Goal: Task Accomplishment & Management: Manage account settings

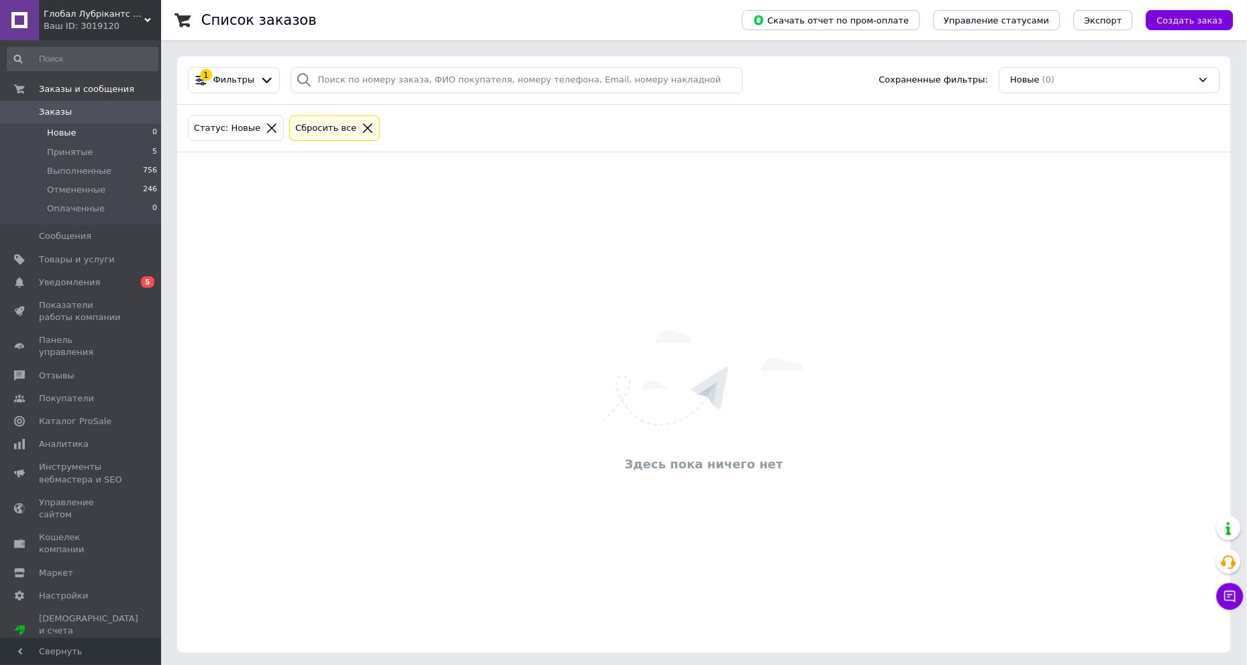
drag, startPoint x: 317, startPoint y: 252, endPoint x: 274, endPoint y: 266, distance: 45.6
click at [277, 265] on div "Здесь пока ничего нет" at bounding box center [704, 403] width 1054 height 474
click at [83, 291] on link "Уведомления 0 5" at bounding box center [82, 282] width 165 height 23
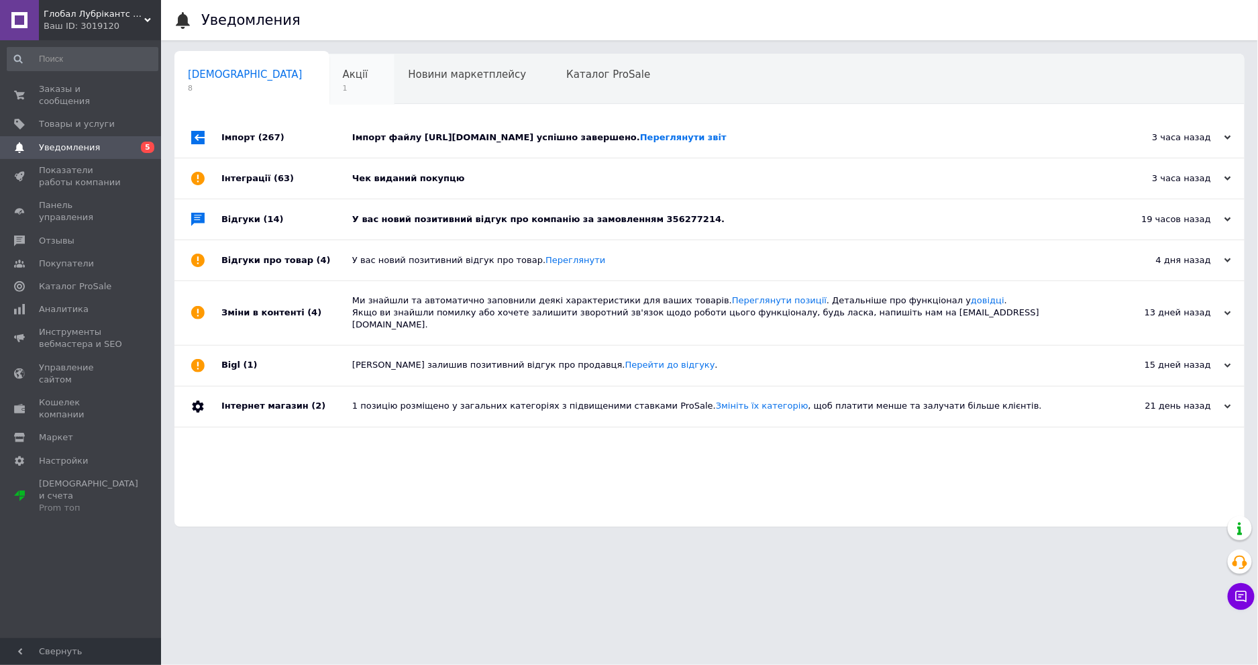
click at [343, 79] on span "Акції" at bounding box center [356, 74] width 26 height 12
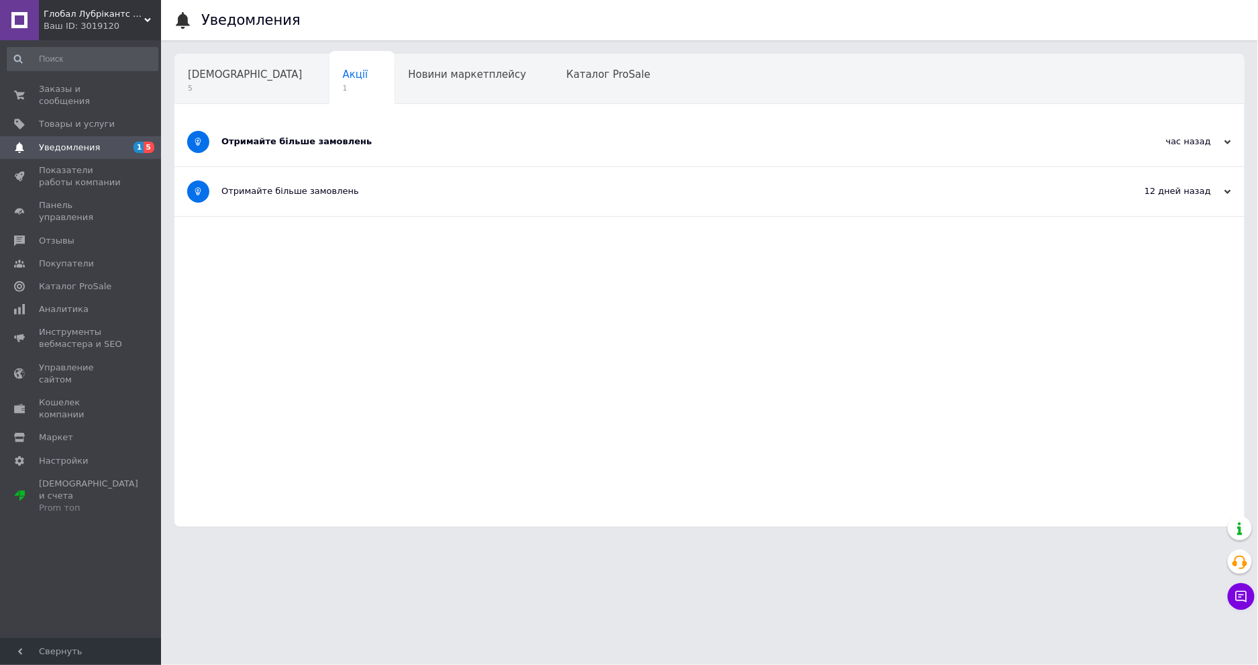
click at [254, 141] on div "Отримайте більше замовлень" at bounding box center [659, 142] width 876 height 12
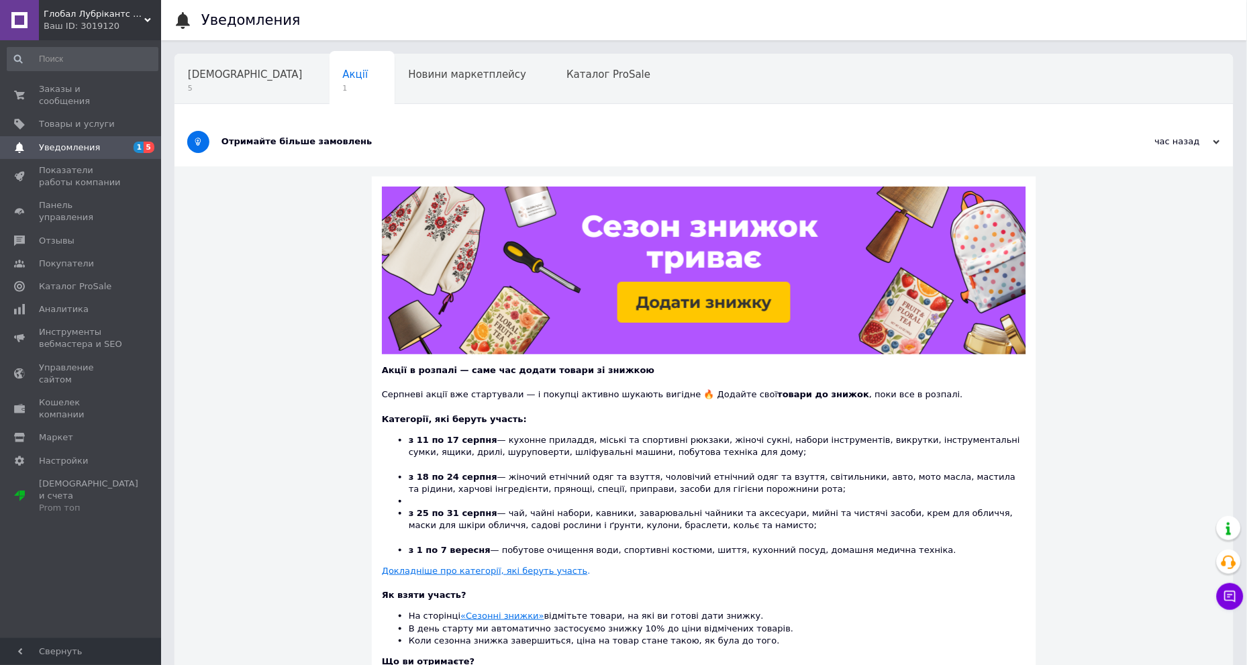
drag, startPoint x: 277, startPoint y: 269, endPoint x: 249, endPoint y: 294, distance: 37.6
click at [249, 294] on div "Акції в розпалі — саме час додати товари зі знижкою Серпневі акції вже стартува…" at bounding box center [704, 479] width 1059 height 626
drag, startPoint x: 306, startPoint y: 293, endPoint x: 285, endPoint y: 326, distance: 38.9
click at [285, 326] on div "Акції в розпалі — саме час додати товари зі знижкою Серпневі акції вже стартува…" at bounding box center [704, 479] width 1059 height 626
drag, startPoint x: 313, startPoint y: 316, endPoint x: 286, endPoint y: 322, distance: 28.2
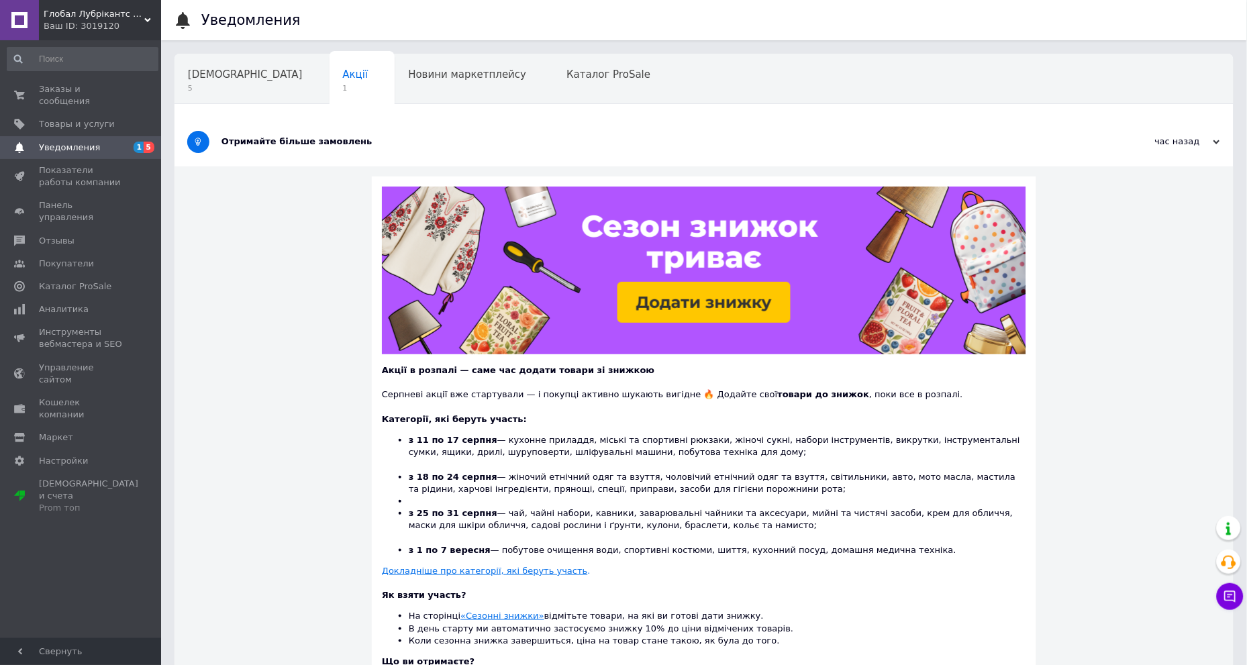
click at [286, 322] on div "Акції в розпалі — саме час додати товари зі знижкою Серпневі акції вже стартува…" at bounding box center [704, 479] width 1059 height 626
drag, startPoint x: 309, startPoint y: 328, endPoint x: 285, endPoint y: 338, distance: 26.2
click at [285, 338] on div "Акції в розпалі — саме час додати товари зі знижкою Серпневі акції вже стартува…" at bounding box center [704, 479] width 1059 height 626
drag, startPoint x: 332, startPoint y: 369, endPoint x: 299, endPoint y: 364, distance: 33.3
click at [299, 364] on div "Акції в розпалі — саме час додати товари зі знижкою Серпневі акції вже стартува…" at bounding box center [704, 479] width 1059 height 626
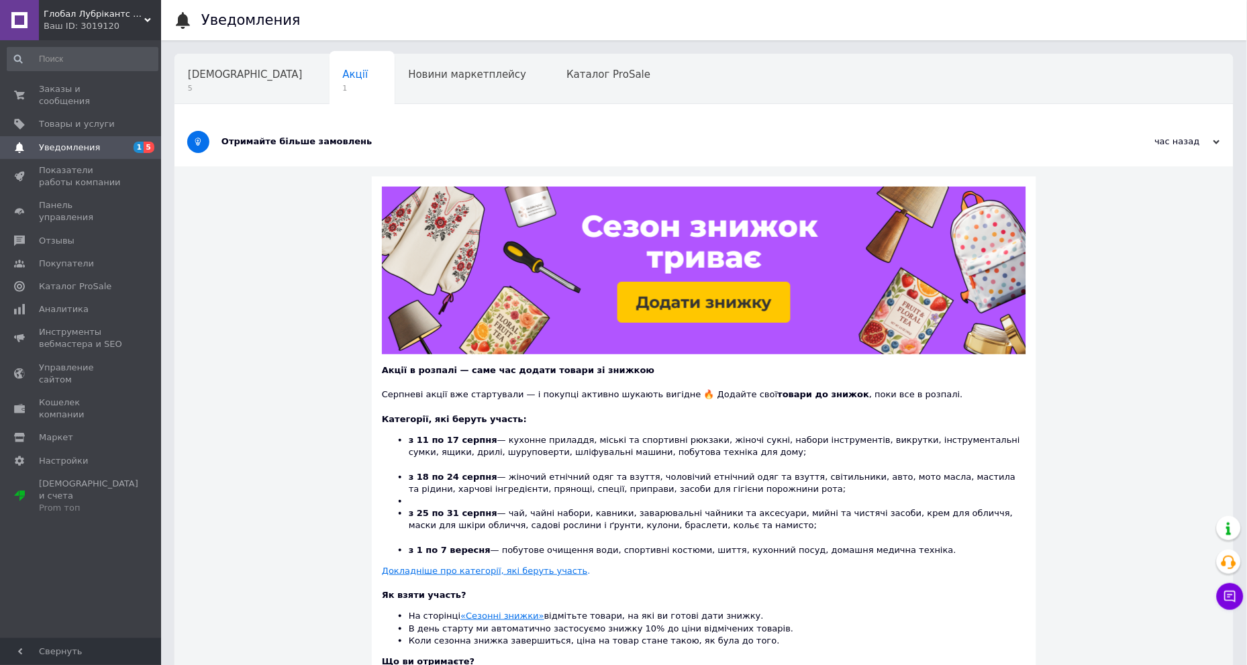
drag, startPoint x: 287, startPoint y: 368, endPoint x: 273, endPoint y: 372, distance: 14.7
click at [273, 372] on div "Акції в розпалі — саме час додати товари зі знижкою Серпневі акції вже стартува…" at bounding box center [704, 479] width 1059 height 626
click at [282, 368] on div "Акції в розпалі — саме час додати товари зі знижкою Серпневі акції вже стартува…" at bounding box center [704, 479] width 1059 height 626
drag, startPoint x: 289, startPoint y: 364, endPoint x: 276, endPoint y: 367, distance: 13.0
click at [276, 367] on div "Акції в розпалі — саме час додати товари зі знижкою Серпневі акції вже стартува…" at bounding box center [704, 479] width 1059 height 626
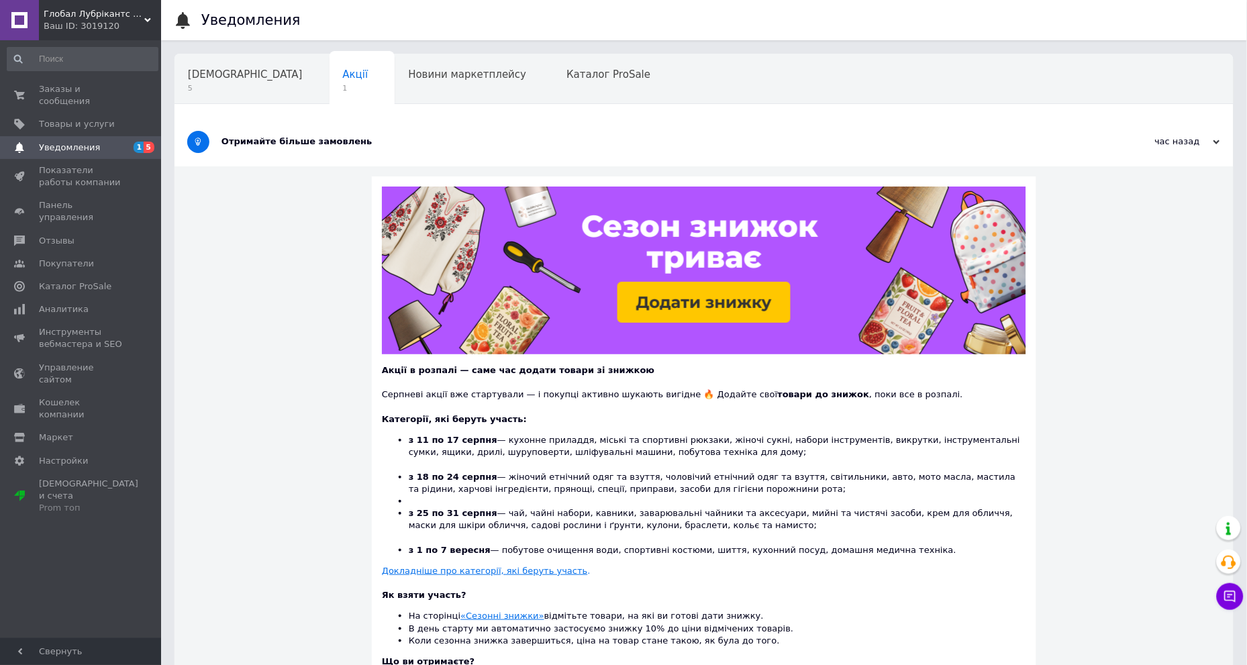
drag, startPoint x: 292, startPoint y: 354, endPoint x: 277, endPoint y: 362, distance: 17.2
click at [277, 362] on div "Акції в розпалі — саме час додати товари зі знижкою Серпневі акції вже стартува…" at bounding box center [704, 479] width 1059 height 626
drag, startPoint x: 312, startPoint y: 354, endPoint x: 279, endPoint y: 361, distance: 34.4
click at [279, 361] on div "Акції в розпалі — саме час додати товари зі знижкою Серпневі акції вже стартува…" at bounding box center [704, 479] width 1059 height 626
drag, startPoint x: 300, startPoint y: 357, endPoint x: 277, endPoint y: 366, distance: 25.3
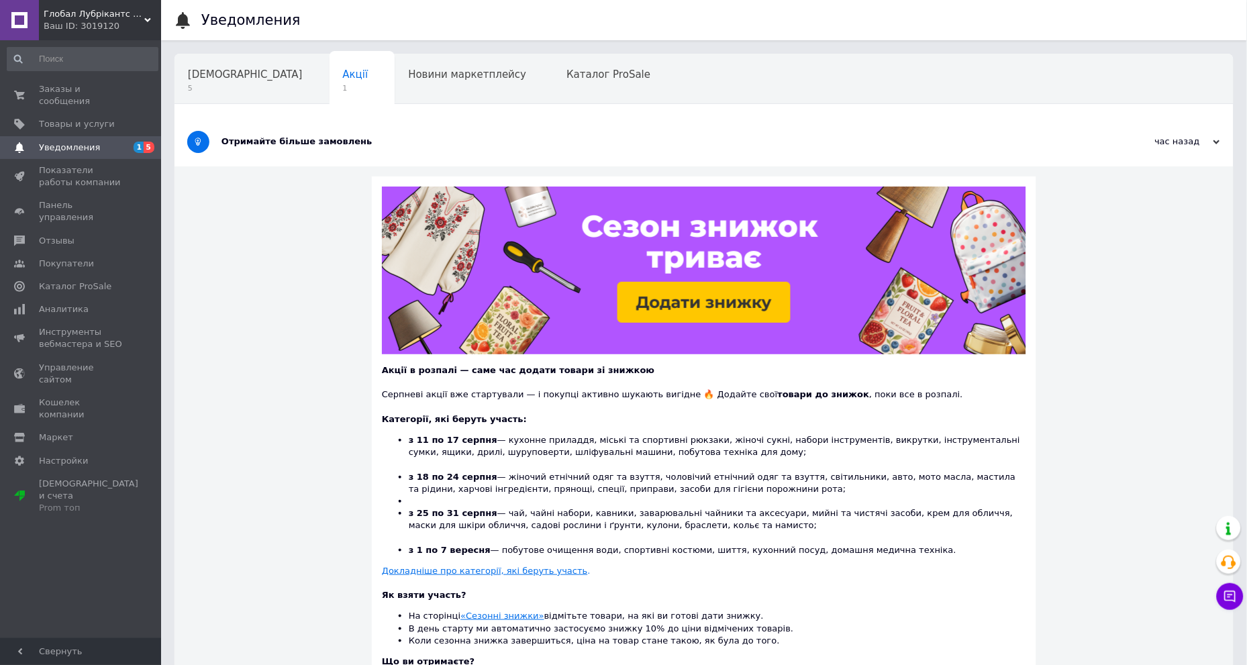
click at [277, 366] on div "Акції в розпалі — саме час додати товари зі знижкою Серпневі акції вже стартува…" at bounding box center [704, 479] width 1059 height 626
drag, startPoint x: 296, startPoint y: 359, endPoint x: 285, endPoint y: 368, distance: 14.4
click at [285, 368] on div "Акції в розпалі — саме час додати товари зі знижкою Серпневі акції вже стартува…" at bounding box center [704, 479] width 1059 height 626
drag, startPoint x: 299, startPoint y: 362, endPoint x: 283, endPoint y: 369, distance: 17.5
click at [283, 369] on div "Акції в розпалі — саме час додати товари зі знижкою Серпневі акції вже стартува…" at bounding box center [704, 479] width 1059 height 626
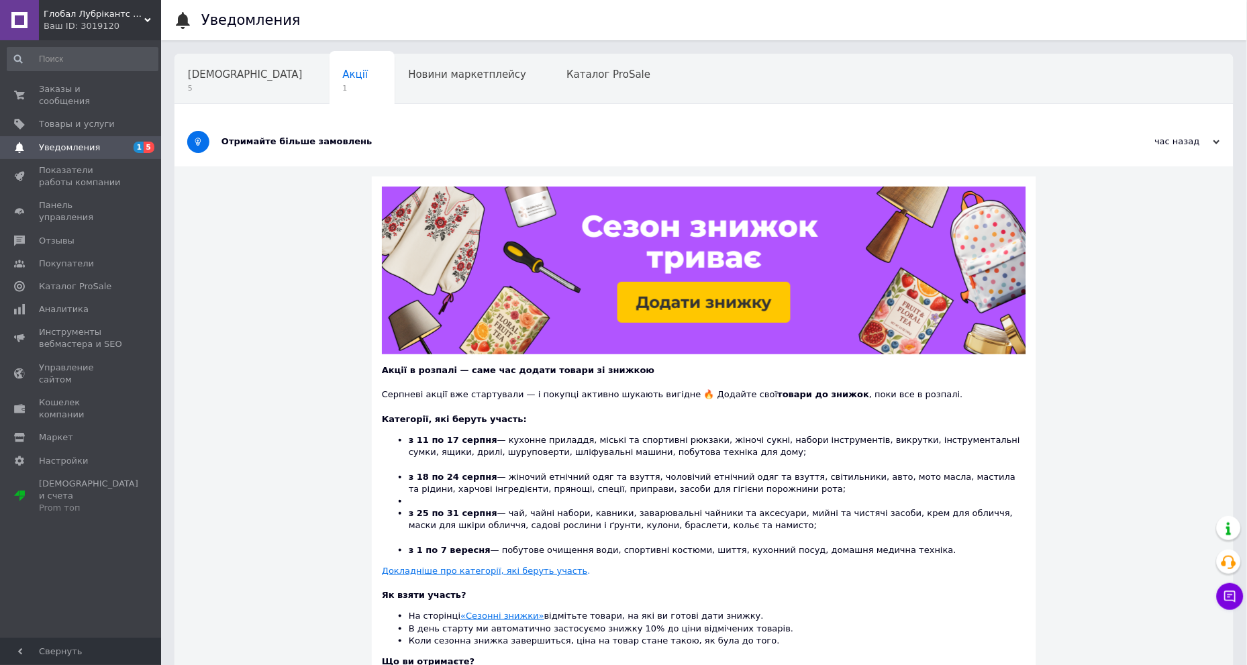
drag, startPoint x: 280, startPoint y: 249, endPoint x: 213, endPoint y: 223, distance: 71.8
click at [213, 223] on div "Акції в розпалі — саме час додати товари зі знижкою Серпневі акції вже стартува…" at bounding box center [704, 479] width 1059 height 626
click at [95, 142] on span "Уведомления" at bounding box center [81, 148] width 85 height 12
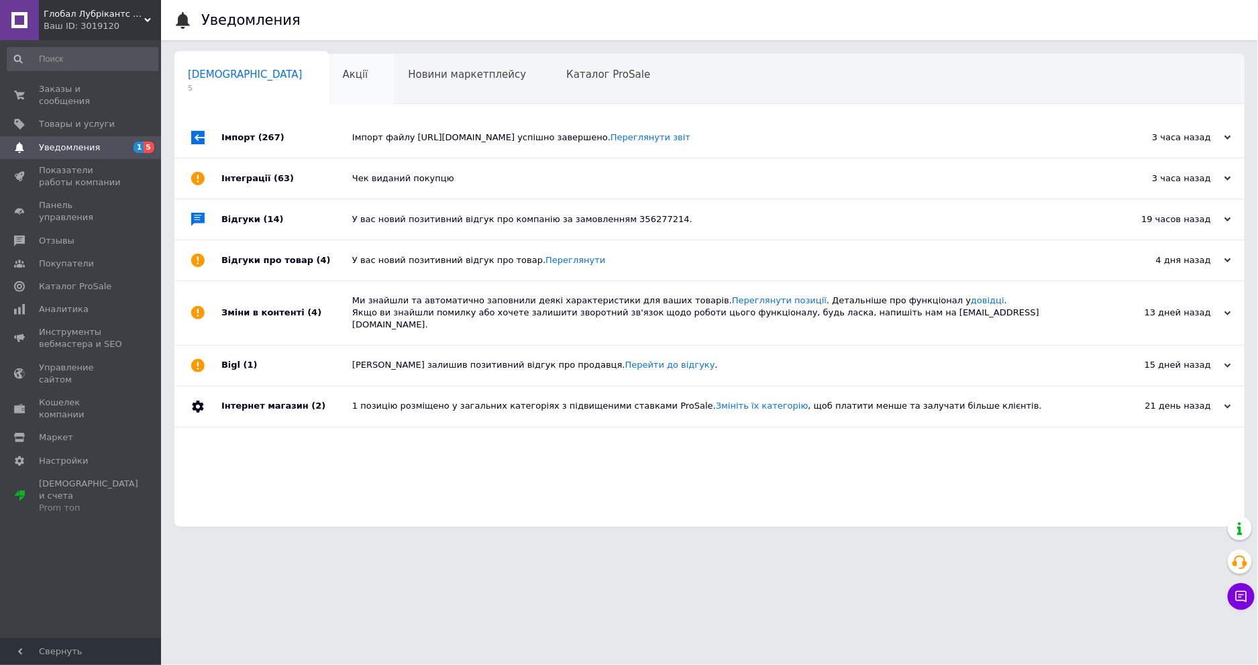
click at [343, 74] on span "Акції" at bounding box center [356, 74] width 26 height 12
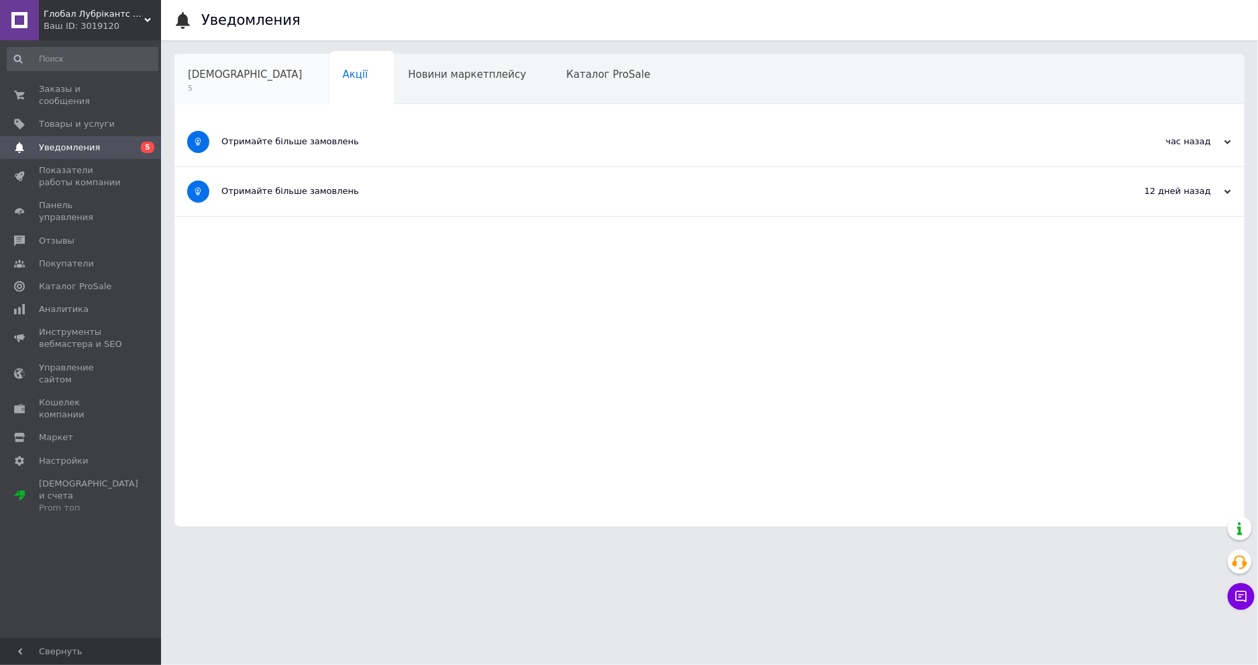
click at [252, 84] on div "Сповіщення 5" at bounding box center [252, 79] width 155 height 51
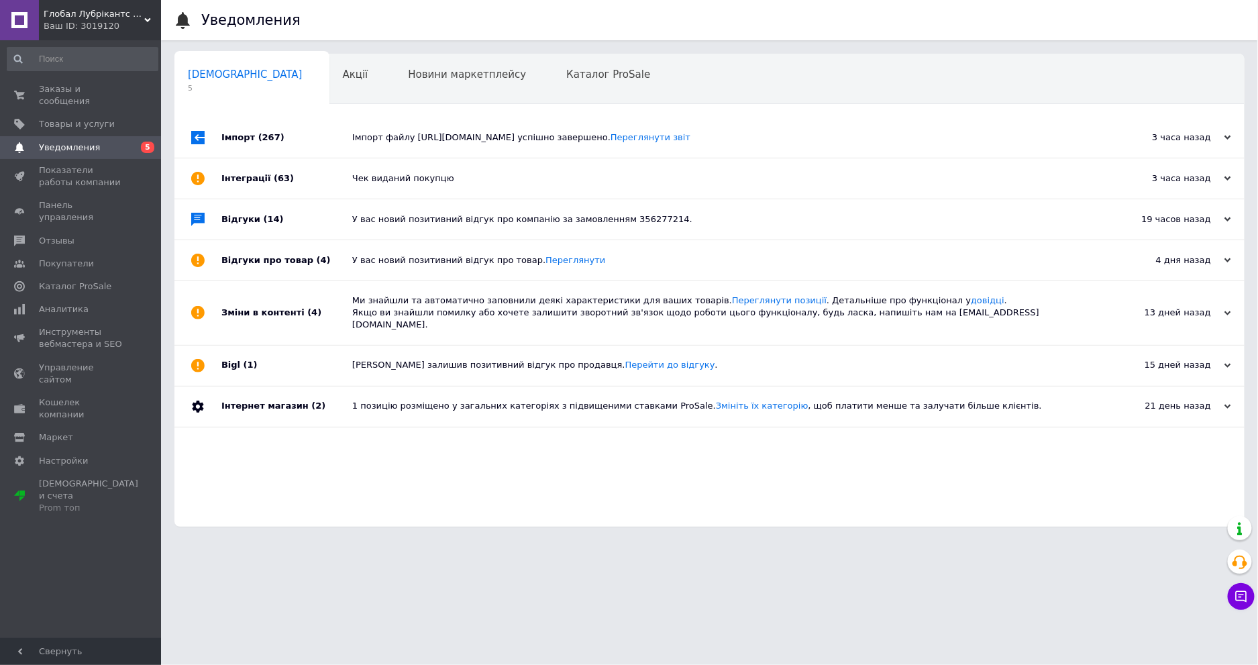
click at [263, 140] on span "(267)" at bounding box center [271, 137] width 26 height 10
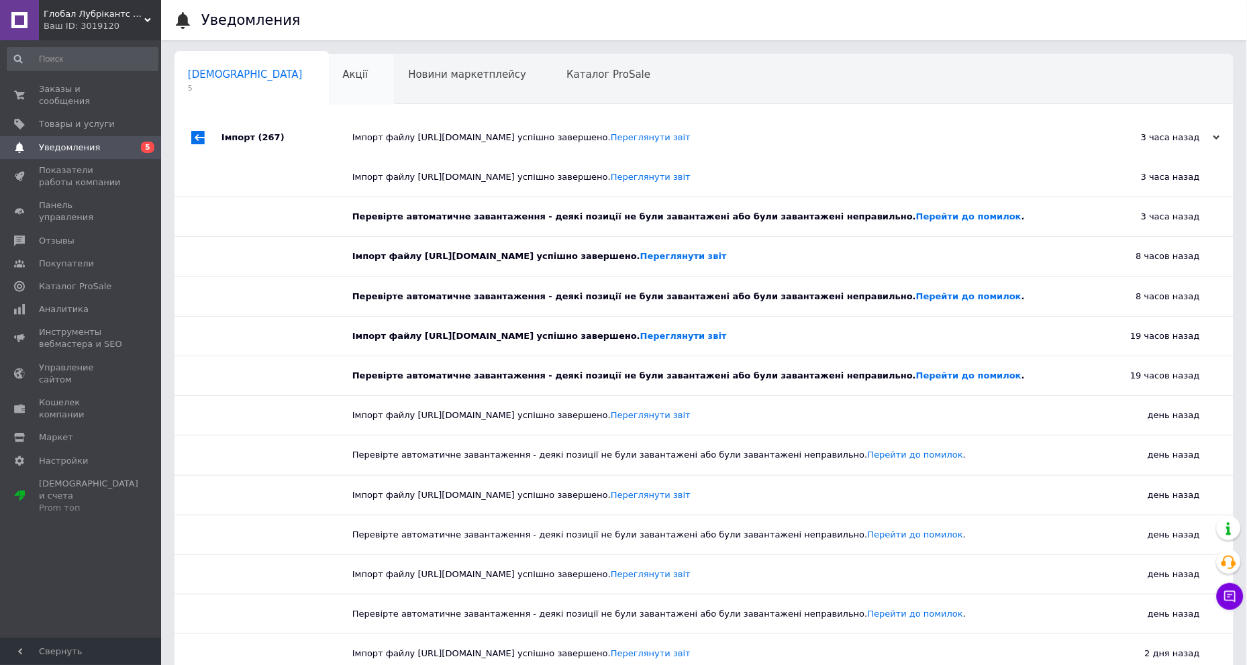
click at [343, 76] on span "Акції" at bounding box center [356, 74] width 26 height 12
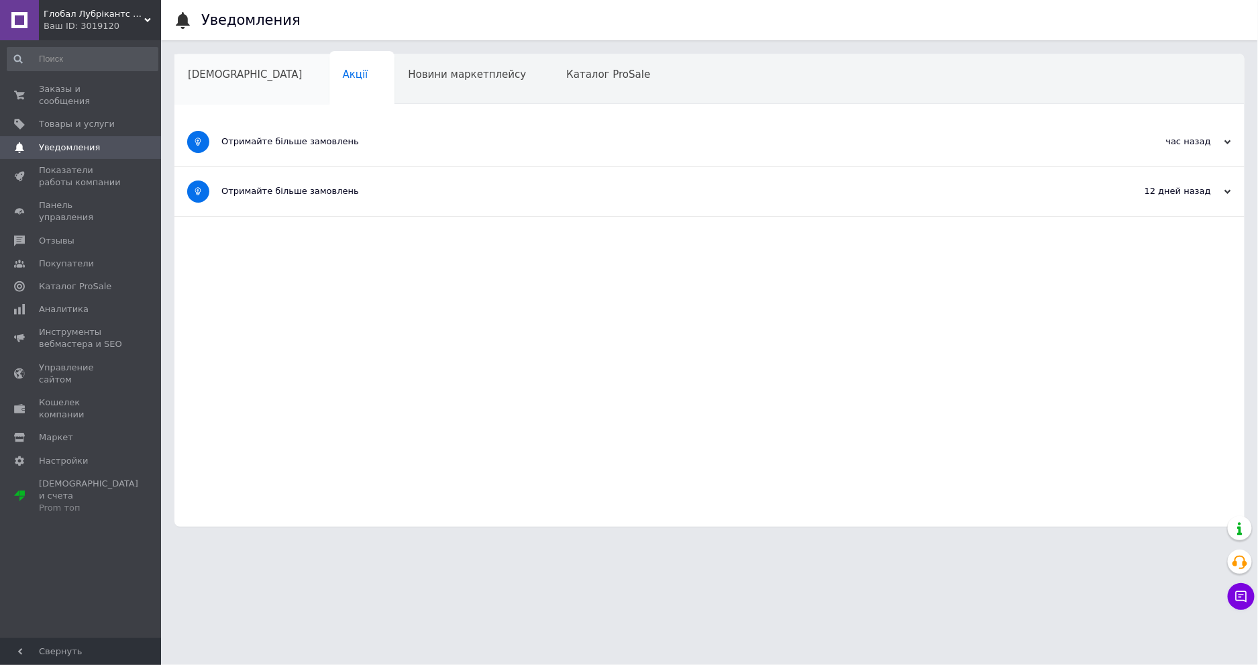
click at [209, 81] on div "Сповіщення" at bounding box center [252, 79] width 155 height 51
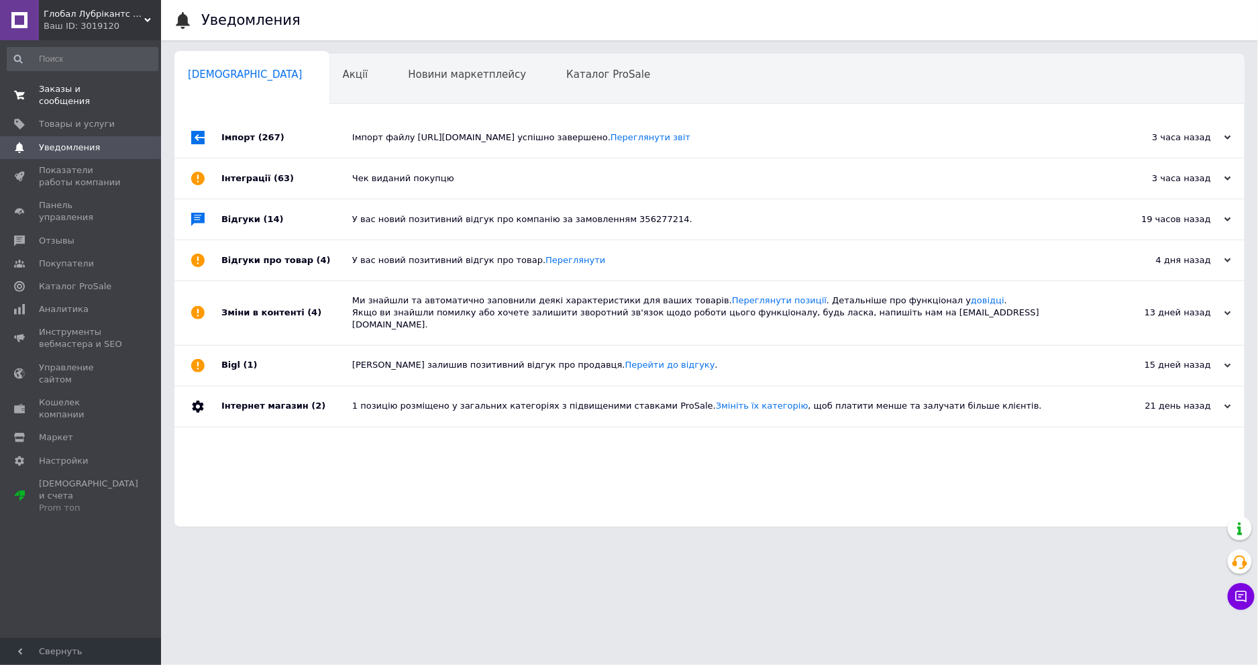
click at [95, 95] on span "Заказы и сообщения" at bounding box center [81, 95] width 85 height 24
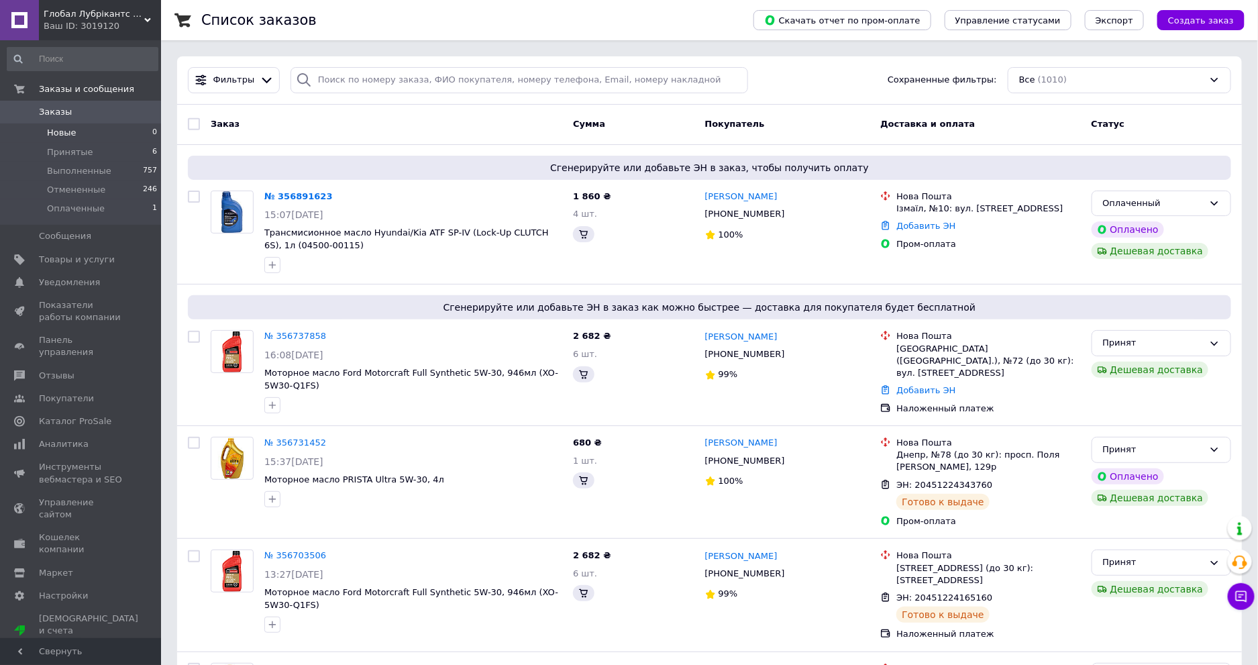
click at [54, 133] on span "Новые" at bounding box center [62, 133] width 30 height 12
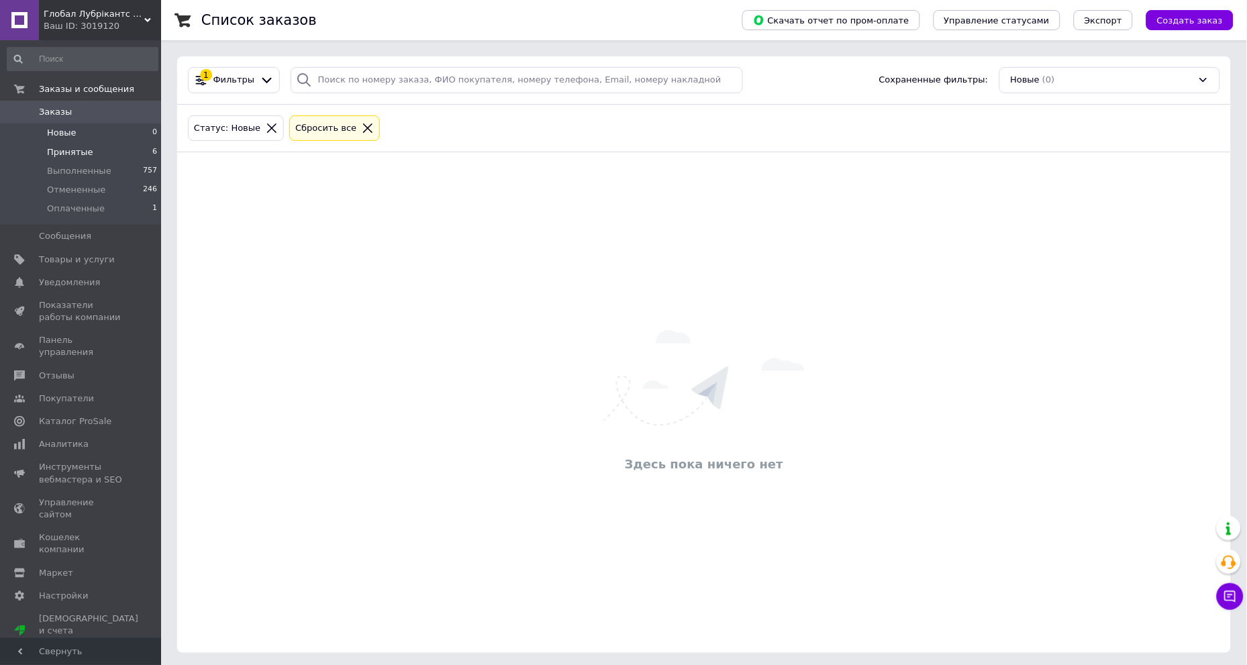
click at [68, 150] on span "Принятые" at bounding box center [70, 152] width 46 height 12
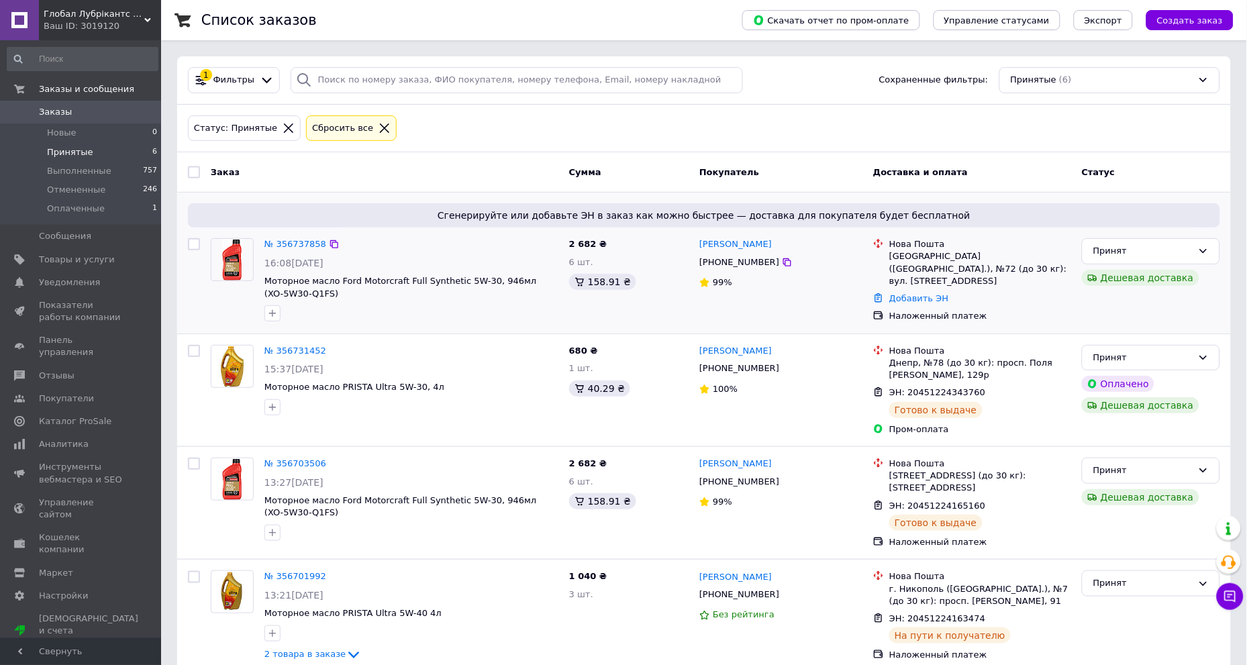
click at [1079, 305] on div "Принят Дешевая доставка" at bounding box center [1151, 280] width 149 height 95
click at [1043, 415] on div "ЭН: 20451224343760 Готово к выдаче" at bounding box center [980, 402] width 187 height 37
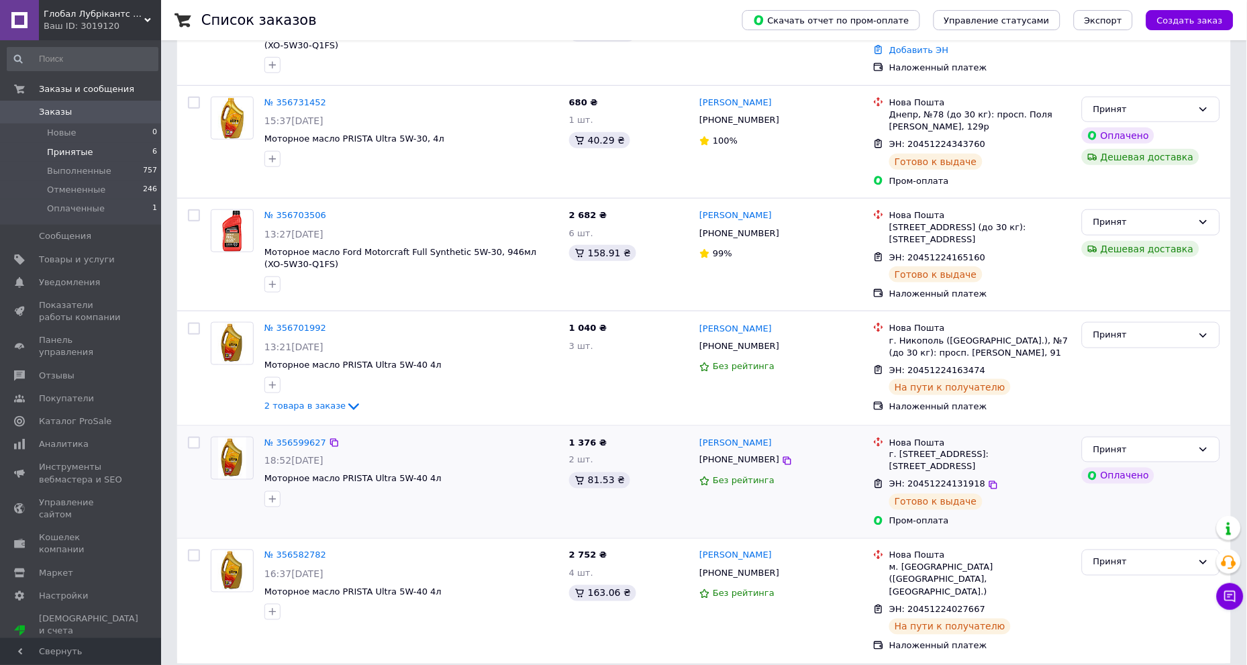
scroll to position [250, 0]
click at [1024, 279] on div "ЭН: 20451224165160 Готово к выдаче" at bounding box center [980, 266] width 187 height 37
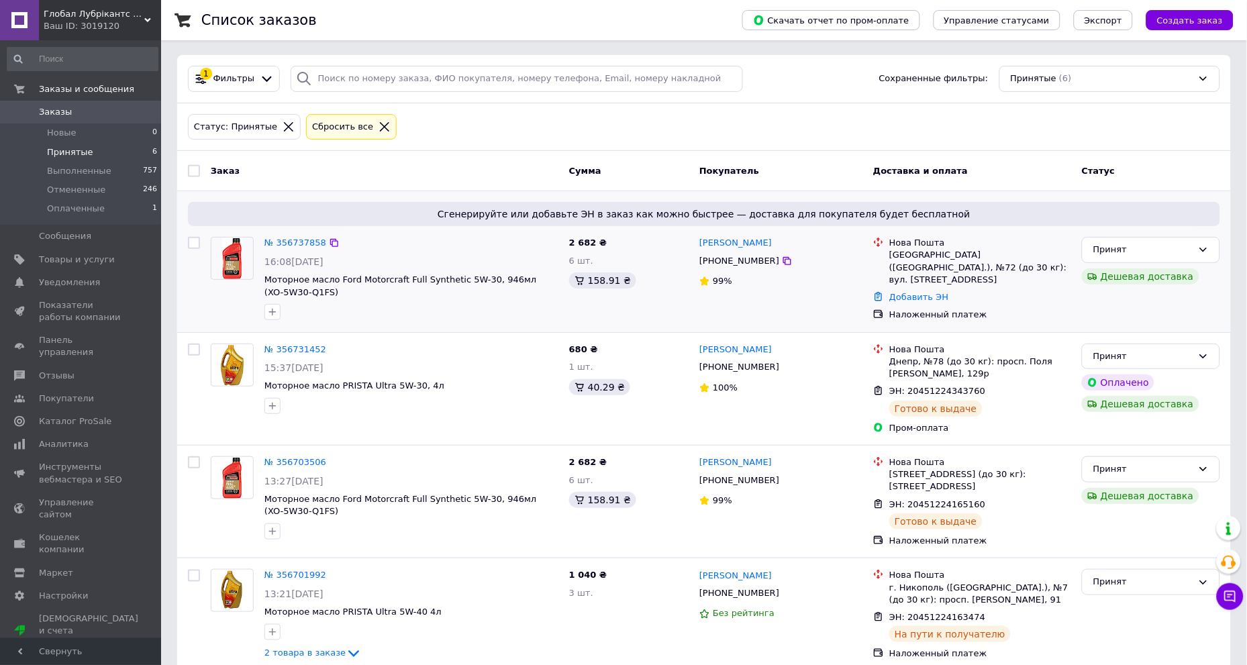
scroll to position [0, 0]
click at [840, 306] on div "Владислав Плачинда +380674477723 99%" at bounding box center [781, 280] width 174 height 95
drag, startPoint x: 687, startPoint y: 132, endPoint x: 661, endPoint y: 132, distance: 26.2
click at [661, 132] on div "Статус: Принятые Сбросить все" at bounding box center [704, 129] width 1038 height 32
drag, startPoint x: 262, startPoint y: 283, endPoint x: 399, endPoint y: 283, distance: 136.9
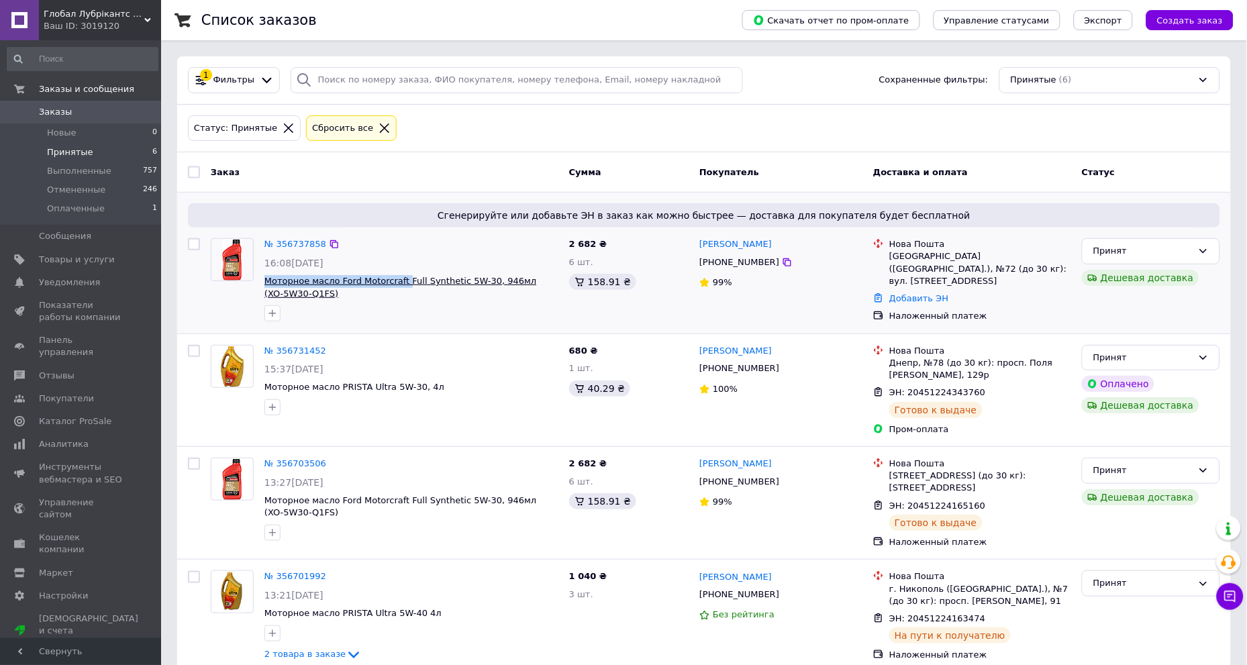
click at [399, 283] on div "№ 356737858 16:08, 11.08.2025 Моторное масло Ford Motorcraft Full Synthetic 5W-…" at bounding box center [411, 280] width 305 height 94
copy span "Моторное масло Ford Motorcraft"
click at [411, 279] on span "Моторное масло Ford Motorcraft Full Synthetic 5W-30, 946мл (XO-5W30-Q1FS)" at bounding box center [400, 287] width 272 height 23
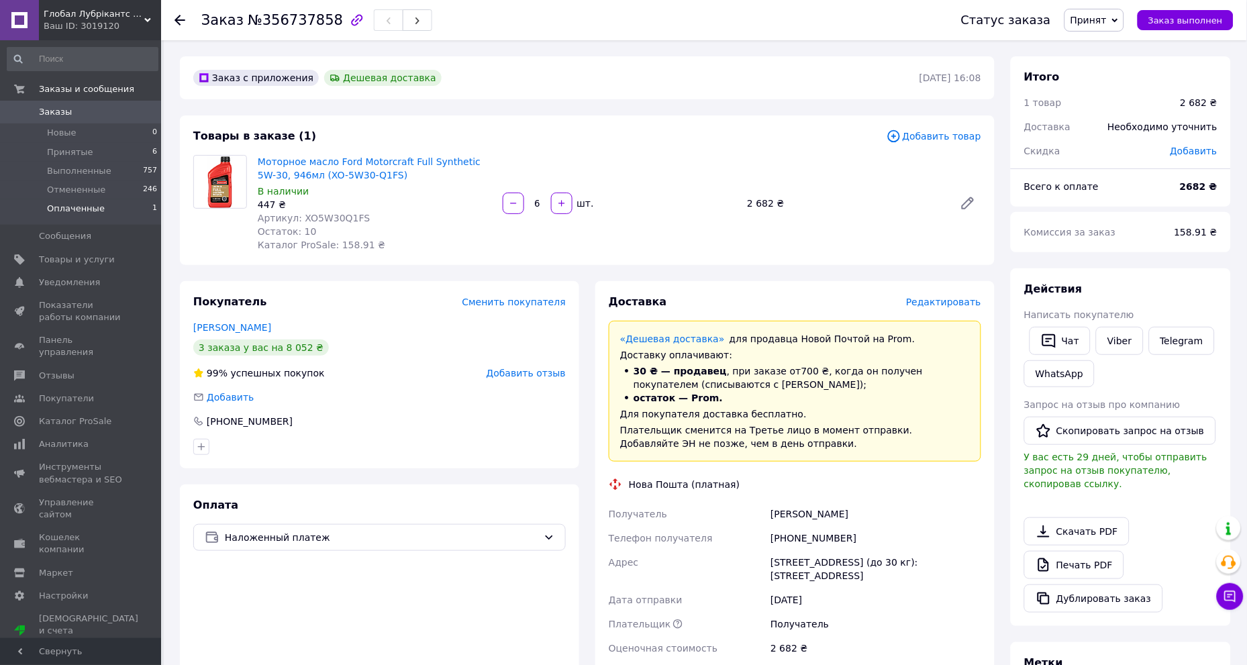
click at [88, 209] on span "Оплаченные" at bounding box center [76, 209] width 58 height 12
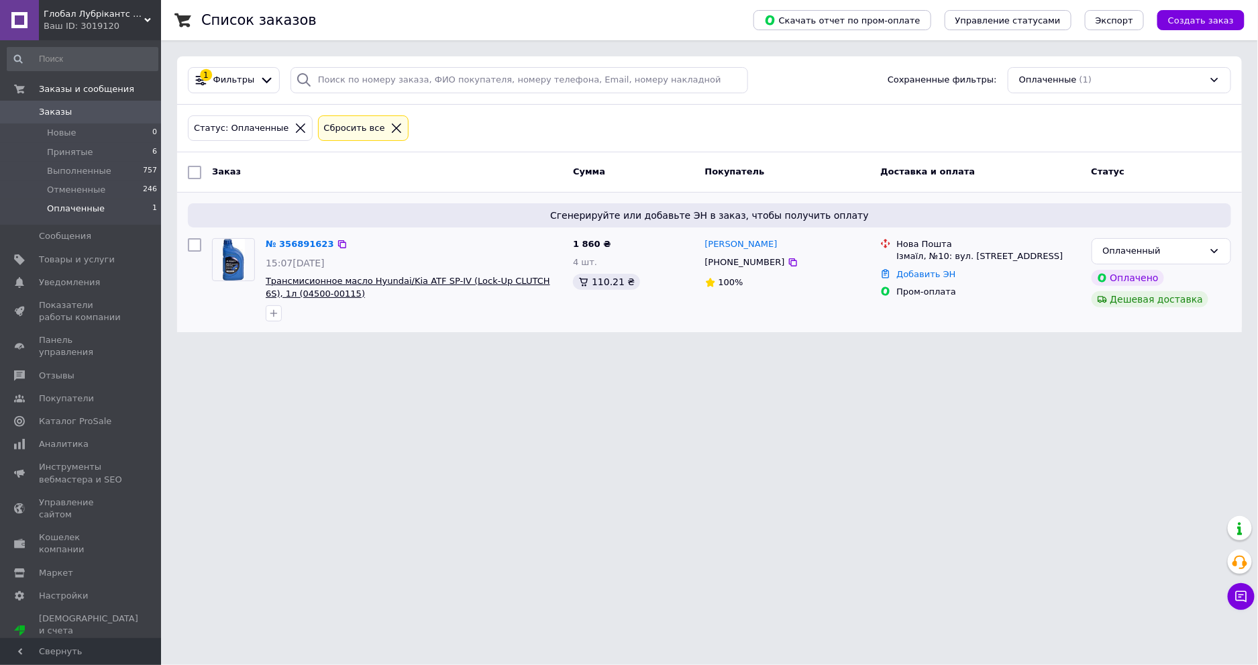
click at [338, 281] on span "Трансмисионное масло Hyundai/Kia ATF SP-IV (Lock-Up CLUTCH 6S), 1л (04500-00115)" at bounding box center [408, 287] width 285 height 23
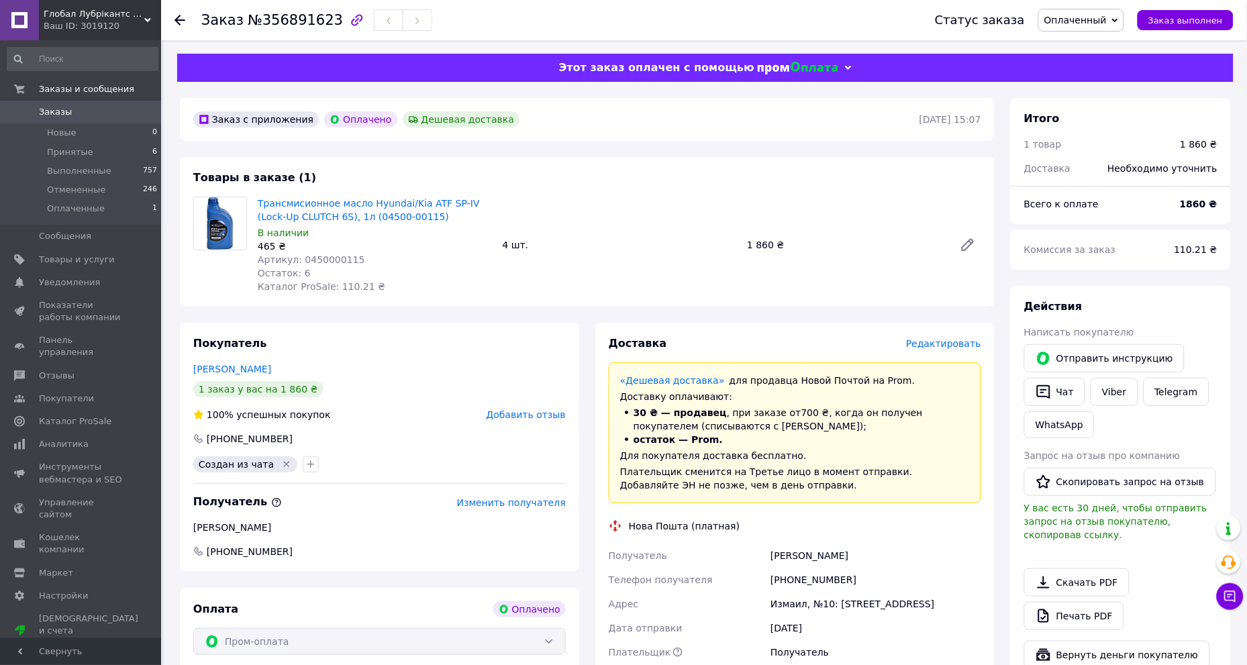
click at [325, 257] on span "Артикул: 0450000115" at bounding box center [311, 259] width 107 height 11
copy span "0450000115"
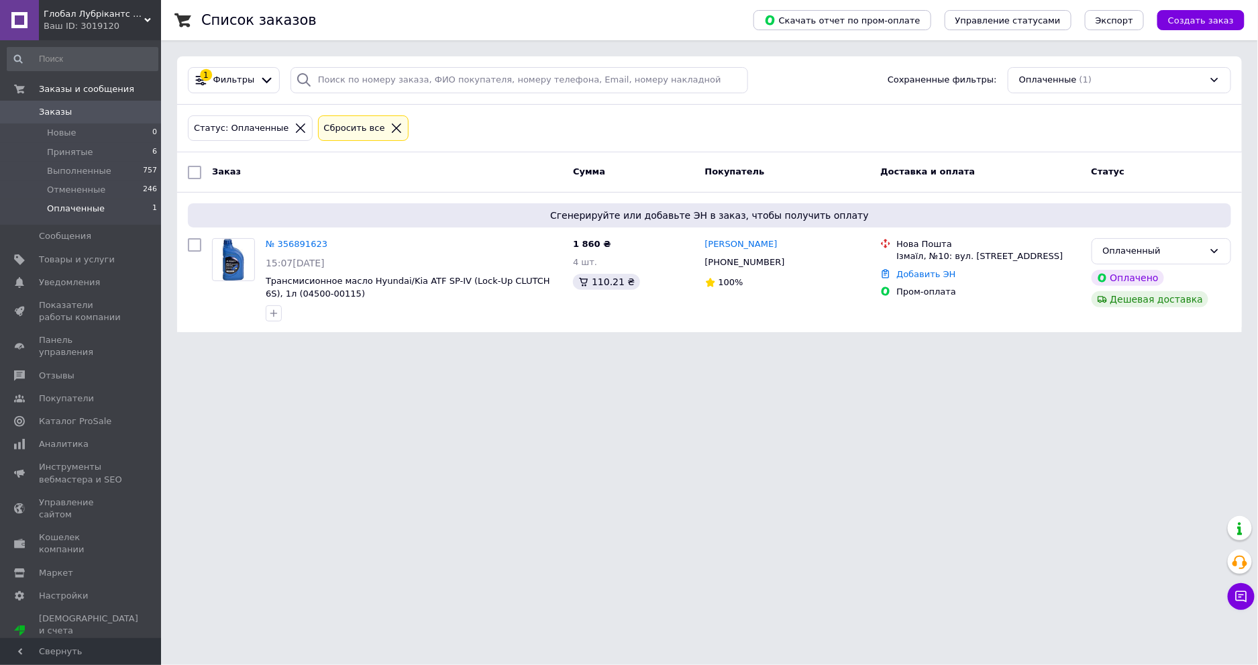
drag, startPoint x: 573, startPoint y: 510, endPoint x: 459, endPoint y: 444, distance: 132.0
click at [414, 348] on html "Глобал Лубрікантс Україна Ваш ID: 3019120 Сайт Глобал Лубрікантс Україна Кабине…" at bounding box center [629, 174] width 1258 height 348
drag, startPoint x: 511, startPoint y: 440, endPoint x: 430, endPoint y: 428, distance: 81.4
click at [391, 348] on html "Глобал Лубрікантс Україна Ваш ID: 3019120 Сайт Глобал Лубрікантс Україна Кабине…" at bounding box center [629, 174] width 1258 height 348
drag, startPoint x: 531, startPoint y: 428, endPoint x: 460, endPoint y: 427, distance: 71.2
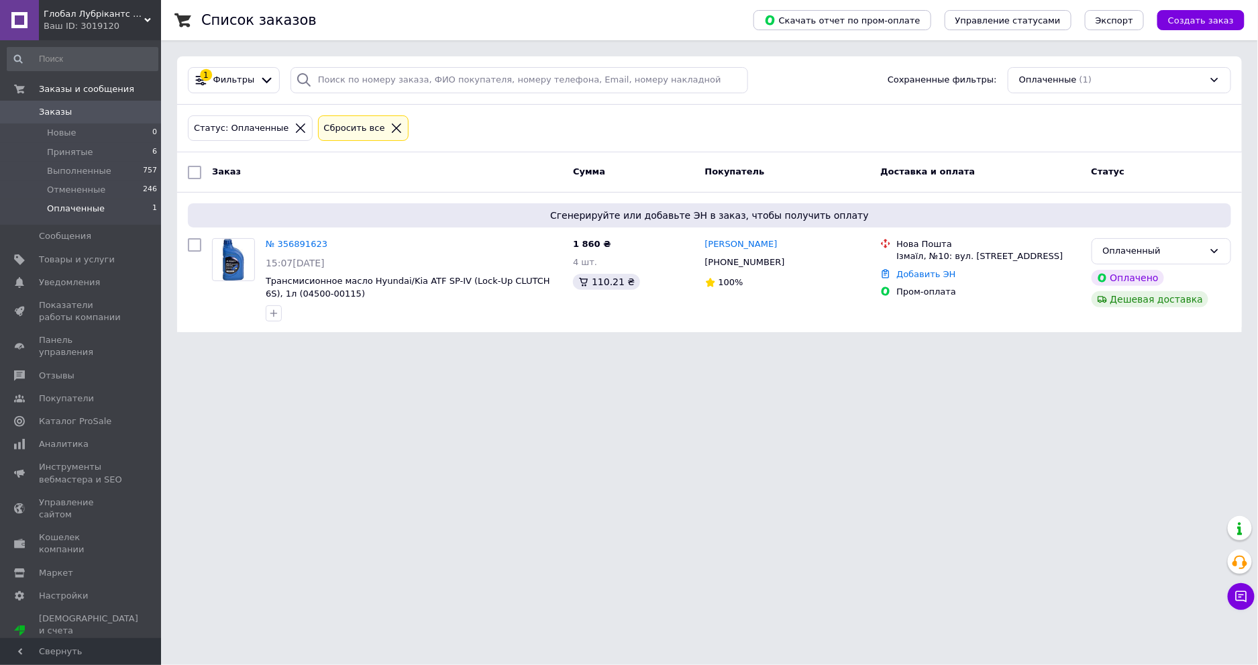
click at [457, 348] on html "Глобал Лубрікантс Україна Ваш ID: 3019120 Сайт Глобал Лубрікантс Україна Кабине…" at bounding box center [629, 174] width 1258 height 348
drag, startPoint x: 549, startPoint y: 423, endPoint x: 405, endPoint y: 424, distance: 143.6
click at [404, 348] on html "Глобал Лубрікантс Україна Ваш ID: 3019120 Сайт Глобал Лубрікантс Україна Кабине…" at bounding box center [629, 174] width 1258 height 348
drag, startPoint x: 636, startPoint y: 436, endPoint x: 502, endPoint y: 424, distance: 134.1
click at [492, 348] on html "Глобал Лубрікантс Україна Ваш ID: 3019120 Сайт Глобал Лубрікантс Україна Кабине…" at bounding box center [629, 174] width 1258 height 348
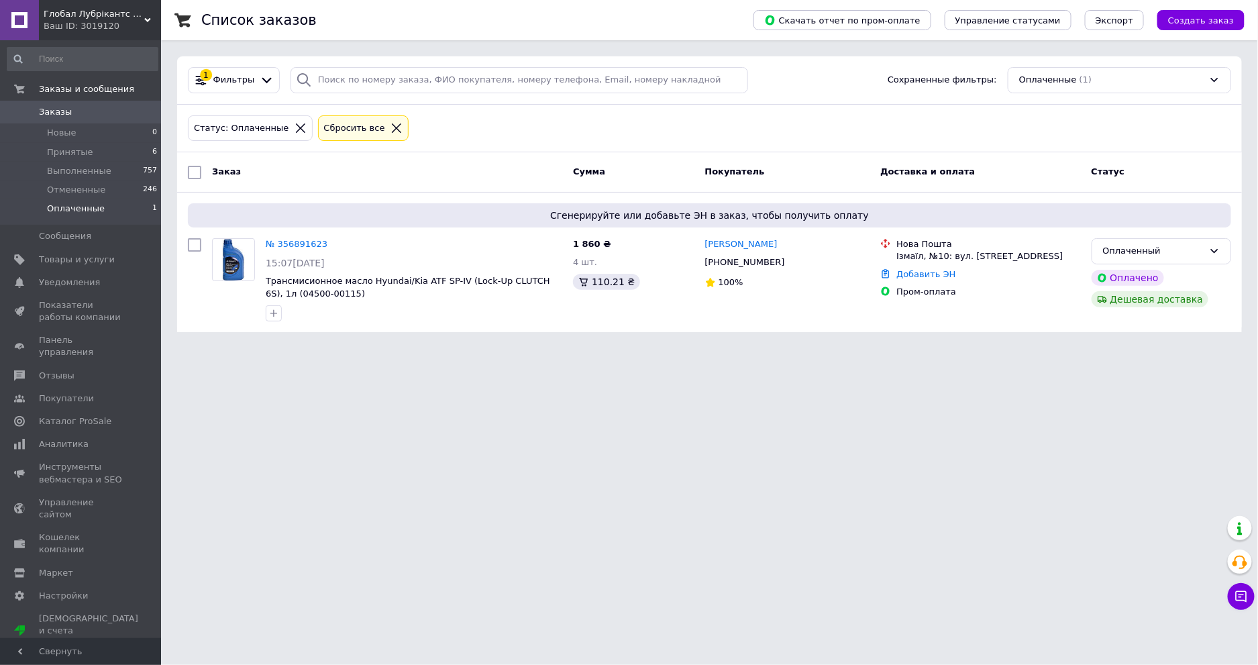
drag, startPoint x: 595, startPoint y: 423, endPoint x: 581, endPoint y: 423, distance: 14.8
drag, startPoint x: 581, startPoint y: 423, endPoint x: 398, endPoint y: 428, distance: 182.6
click at [395, 348] on html "Глобал Лубрікантс Україна Ваш ID: 3019120 Сайт Глобал Лубрікантс Україна Кабине…" at bounding box center [629, 174] width 1258 height 348
drag, startPoint x: 470, startPoint y: 421, endPoint x: 394, endPoint y: 428, distance: 76.8
click at [393, 348] on html "Глобал Лубрікантс Україна Ваш ID: 3019120 Сайт Глобал Лубрікантс Україна Кабине…" at bounding box center [629, 174] width 1258 height 348
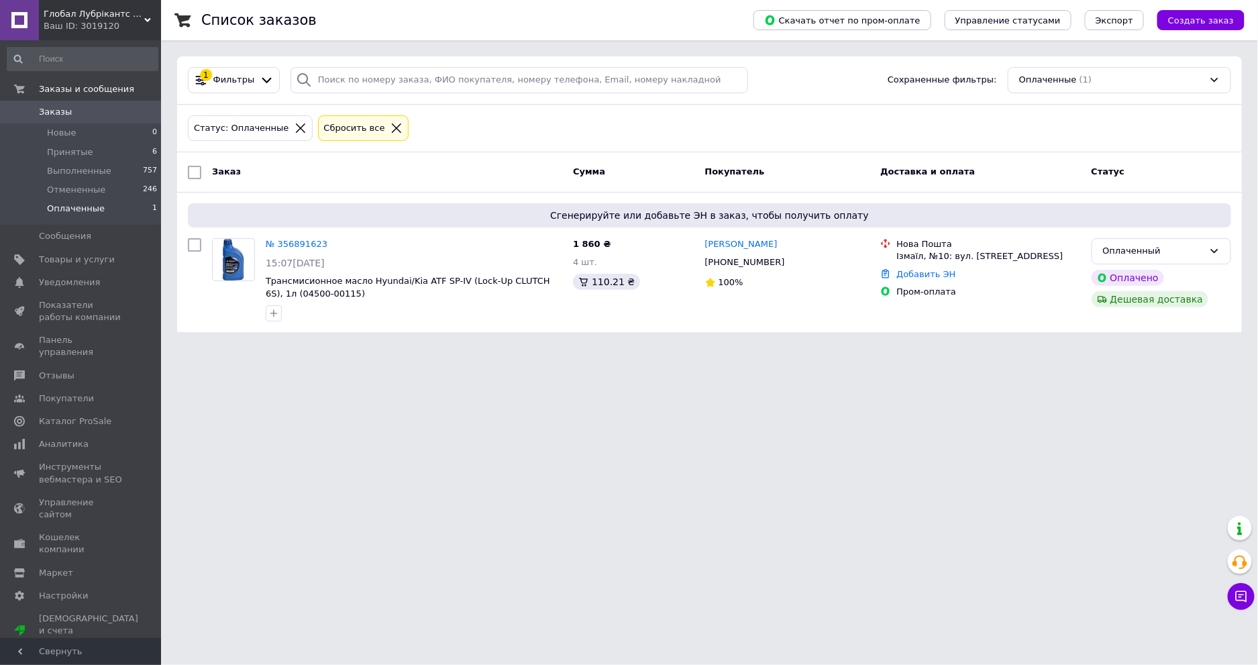
drag, startPoint x: 479, startPoint y: 438, endPoint x: 425, endPoint y: 440, distance: 53.7
click at [421, 348] on html "Глобал Лубрікантс Україна Ваш ID: 3019120 Сайт Глобал Лубрікантс Україна Кабине…" at bounding box center [629, 174] width 1258 height 348
drag, startPoint x: 534, startPoint y: 450, endPoint x: 423, endPoint y: 446, distance: 111.5
click at [421, 348] on html "Глобал Лубрікантс Україна Ваш ID: 3019120 Сайт Глобал Лубрікантс Україна Кабине…" at bounding box center [629, 174] width 1258 height 348
drag, startPoint x: 506, startPoint y: 446, endPoint x: 414, endPoint y: 454, distance: 92.2
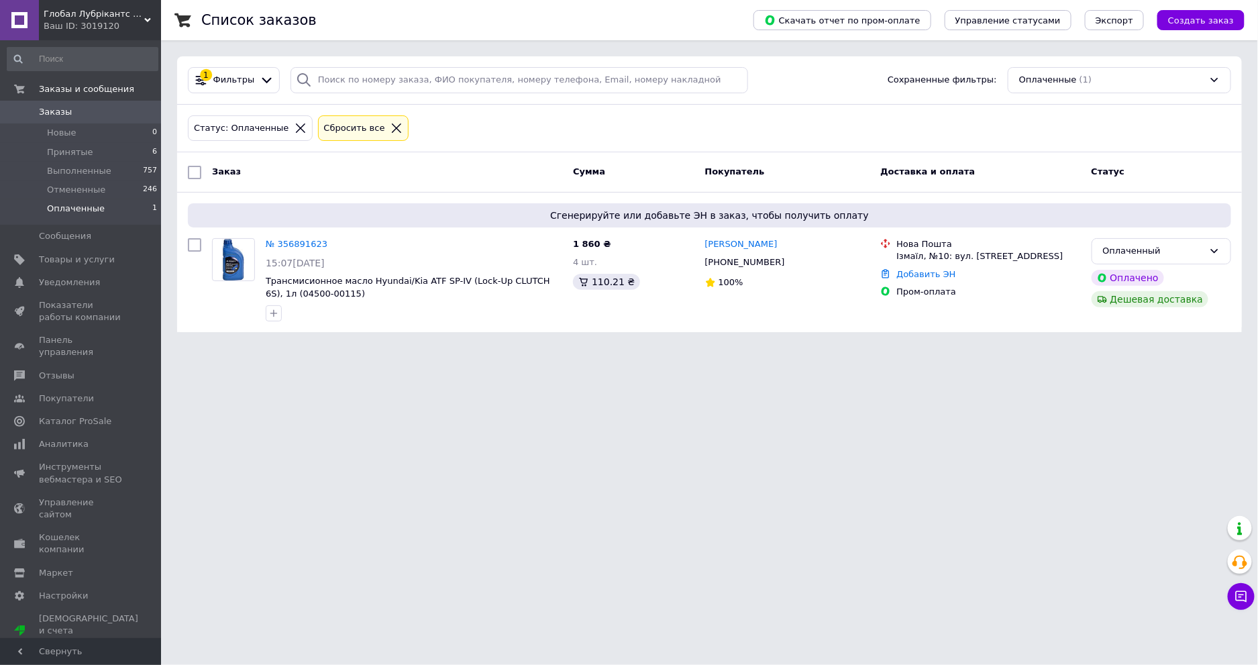
click at [414, 348] on html "Глобал Лубрікантс Україна Ваш ID: 3019120 Сайт Глобал Лубрікантс Україна Кабине…" at bounding box center [629, 174] width 1258 height 348
drag, startPoint x: 479, startPoint y: 454, endPoint x: 428, endPoint y: 457, distance: 50.4
click at [428, 348] on html "Глобал Лубрікантс Україна Ваш ID: 3019120 Сайт Глобал Лубрікантс Україна Кабине…" at bounding box center [629, 174] width 1258 height 348
drag, startPoint x: 477, startPoint y: 458, endPoint x: 413, endPoint y: 458, distance: 63.8
click at [408, 348] on html "Глобал Лубрікантс Україна Ваш ID: 3019120 Сайт Глобал Лубрікантс Україна Кабине…" at bounding box center [629, 174] width 1258 height 348
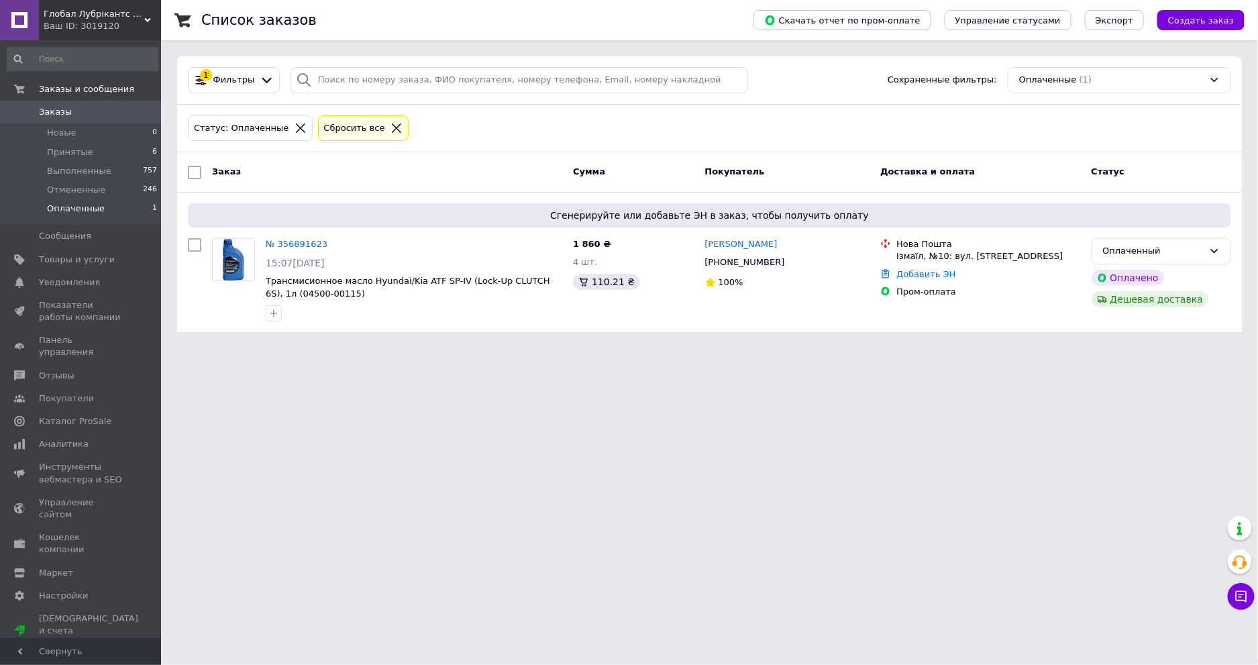
drag, startPoint x: 489, startPoint y: 458, endPoint x: 482, endPoint y: 459, distance: 6.7
drag, startPoint x: 482, startPoint y: 459, endPoint x: 435, endPoint y: 459, distance: 47.0
click at [434, 348] on html "Глобал Лубрікантс Україна Ваш ID: 3019120 Сайт Глобал Лубрікантс Україна Кабине…" at bounding box center [629, 174] width 1258 height 348
drag, startPoint x: 499, startPoint y: 459, endPoint x: 492, endPoint y: 460, distance: 7.4
drag, startPoint x: 492, startPoint y: 460, endPoint x: 431, endPoint y: 463, distance: 61.2
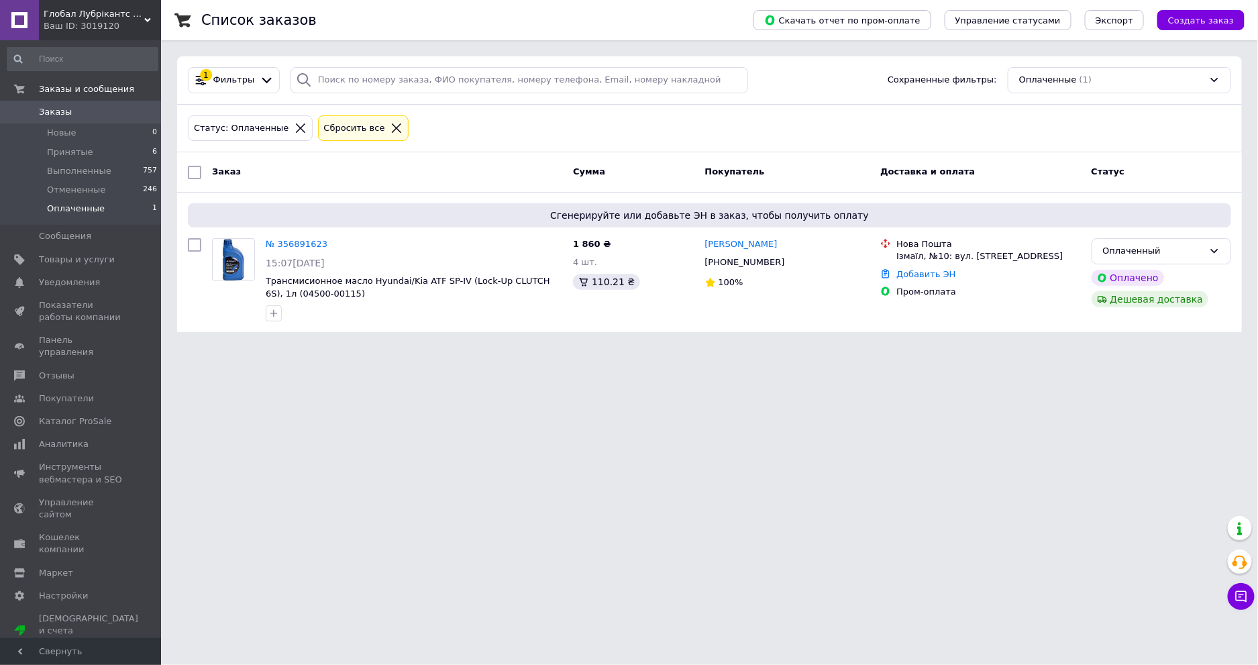
click at [426, 348] on html "Глобал Лубрікантс Україна Ваш ID: 3019120 Сайт Глобал Лубрікантс Україна Кабине…" at bounding box center [629, 174] width 1258 height 348
drag, startPoint x: 463, startPoint y: 465, endPoint x: 403, endPoint y: 466, distance: 59.7
click at [401, 348] on html "Глобал Лубрікантс Україна Ваш ID: 3019120 Сайт Глобал Лубрікантс Україна Кабине…" at bounding box center [629, 174] width 1258 height 348
drag, startPoint x: 475, startPoint y: 466, endPoint x: 428, endPoint y: 466, distance: 47.0
click at [420, 348] on html "Глобал Лубрікантс Україна Ваш ID: 3019120 Сайт Глобал Лубрікантс Україна Кабине…" at bounding box center [629, 174] width 1258 height 348
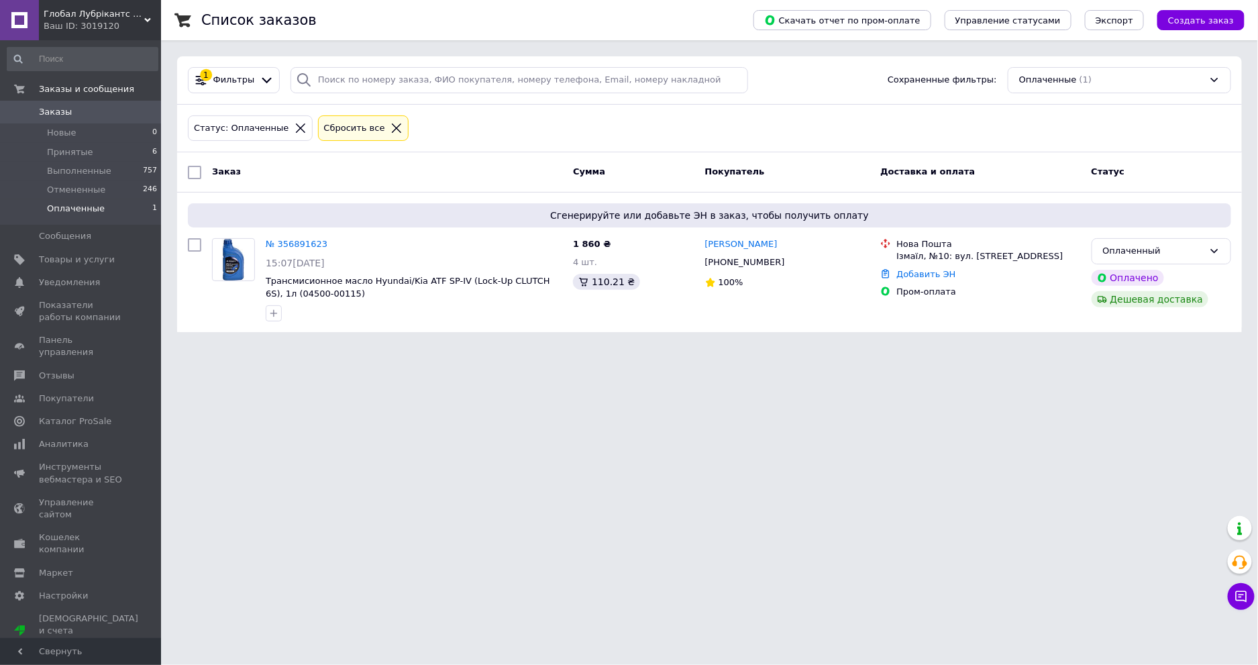
drag, startPoint x: 466, startPoint y: 466, endPoint x: 428, endPoint y: 466, distance: 38.9
drag, startPoint x: 428, startPoint y: 466, endPoint x: 495, endPoint y: 466, distance: 67.8
click at [434, 348] on html "Глобал Лубрікантс Україна Ваш ID: 3019120 Сайт Глобал Лубрікантс Україна Кабине…" at bounding box center [629, 174] width 1258 height 348
drag, startPoint x: 495, startPoint y: 467, endPoint x: 410, endPoint y: 466, distance: 84.6
click at [403, 348] on html "Глобал Лубрікантс Україна Ваш ID: 3019120 Сайт Глобал Лубрікантс Україна Кабине…" at bounding box center [629, 174] width 1258 height 348
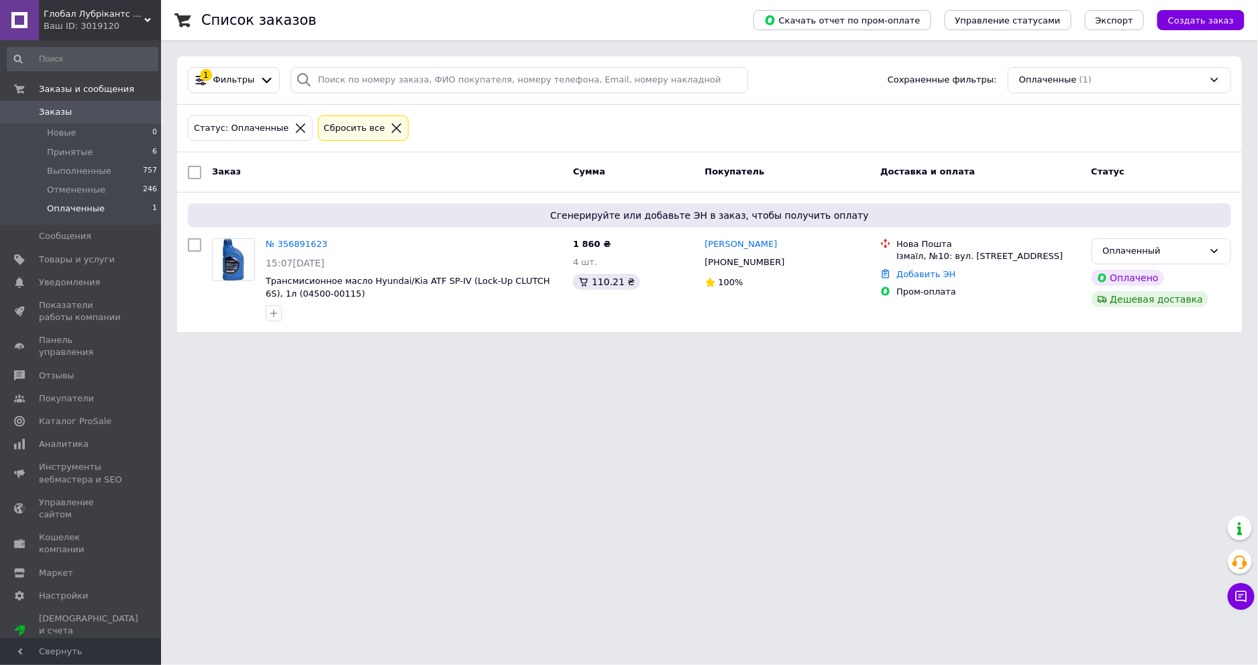
drag, startPoint x: 492, startPoint y: 461, endPoint x: 404, endPoint y: 459, distance: 87.9
click at [393, 348] on html "Глобал Лубрікантс Україна Ваш ID: 3019120 Сайт Глобал Лубрікантс Україна Кабине…" at bounding box center [629, 174] width 1258 height 348
drag, startPoint x: 460, startPoint y: 463, endPoint x: 372, endPoint y: 463, distance: 87.9
click at [372, 348] on html "Глобал Лубрікантс Україна Ваш ID: 3019120 Сайт Глобал Лубрікантс Україна Кабине…" at bounding box center [629, 174] width 1258 height 348
drag, startPoint x: 456, startPoint y: 466, endPoint x: 418, endPoint y: 466, distance: 38.3
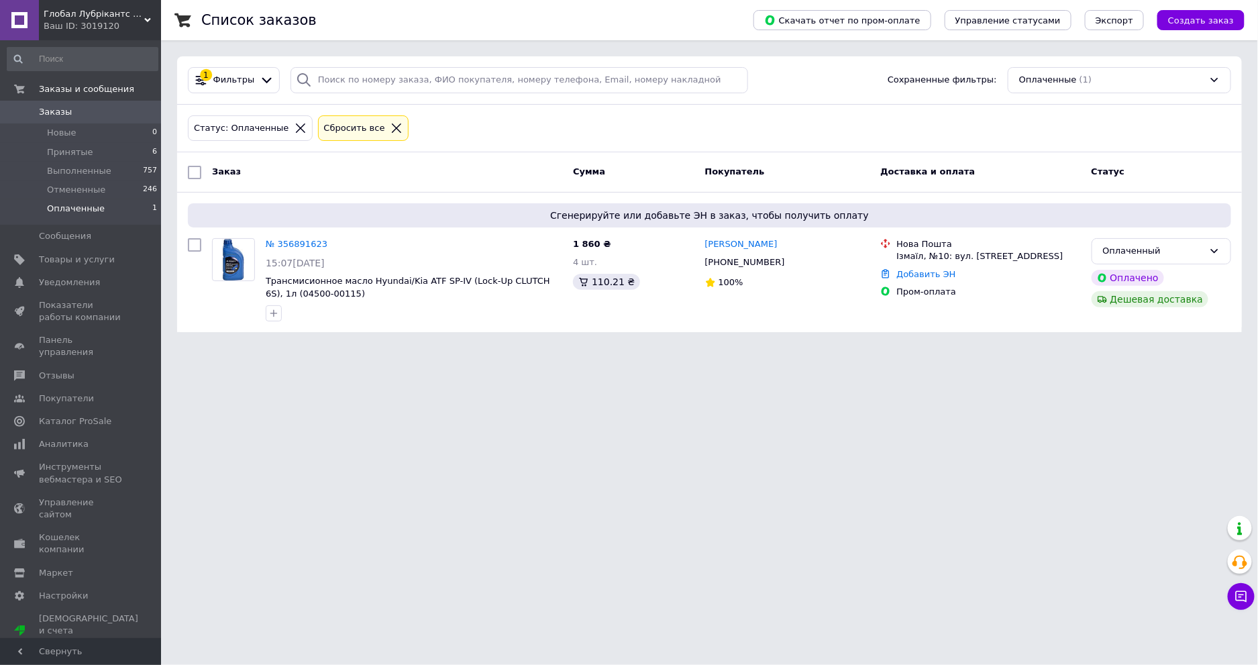
click at [418, 348] on html "Глобал Лубрікантс Україна Ваш ID: 3019120 Сайт Глобал Лубрікантс Україна Кабине…" at bounding box center [629, 174] width 1258 height 348
click at [915, 279] on link "Добавить ЭН" at bounding box center [926, 274] width 59 height 10
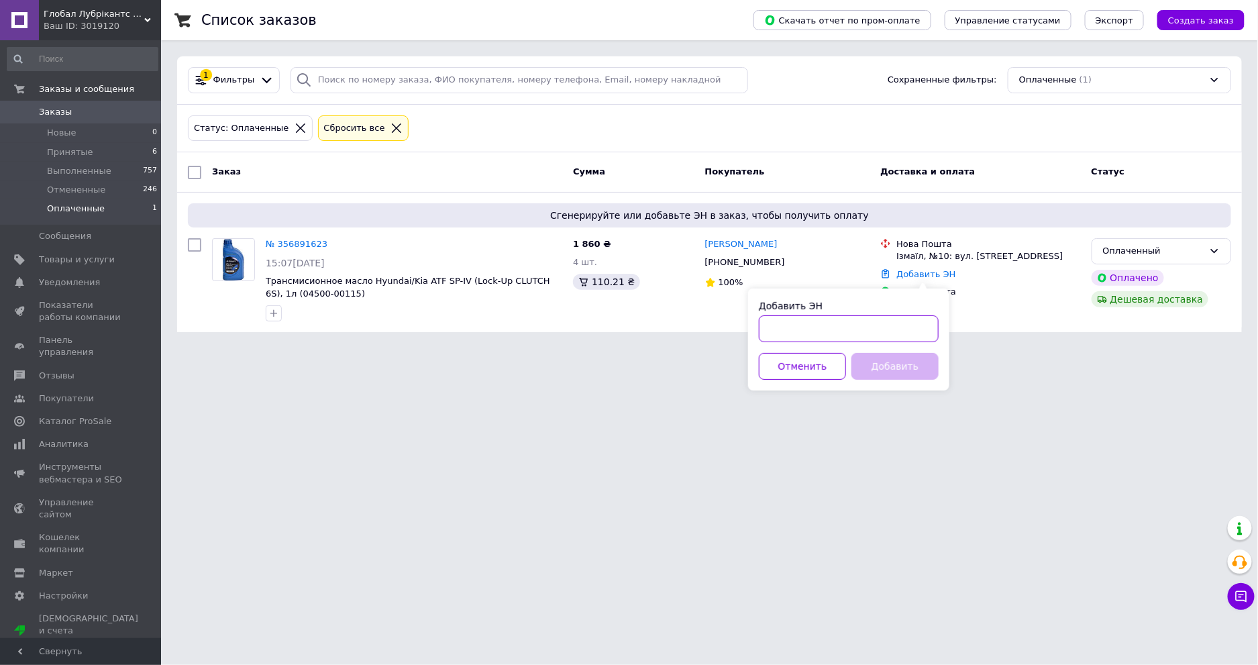
click at [787, 329] on input "Добавить ЭН" at bounding box center [849, 328] width 180 height 27
paste input "20451225151888"
type input "20451225151888"
click at [873, 363] on button "Добавить" at bounding box center [895, 366] width 87 height 27
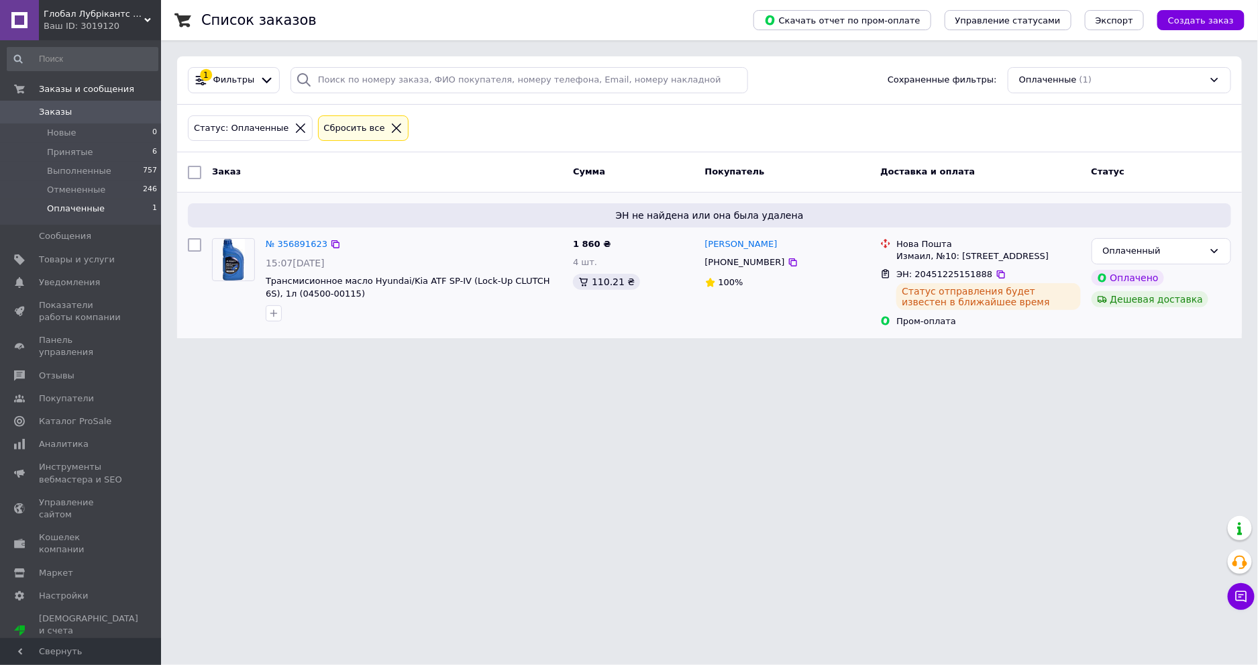
drag, startPoint x: 746, startPoint y: 319, endPoint x: 634, endPoint y: 316, distance: 112.1
click at [634, 316] on div "1 860 ₴ 4 шт. 110.21 ₴" at bounding box center [634, 283] width 132 height 100
drag, startPoint x: 626, startPoint y: 319, endPoint x: 605, endPoint y: 319, distance: 20.8
click at [605, 319] on div "1 860 ₴ 4 шт. 110.21 ₴" at bounding box center [634, 283] width 132 height 100
drag, startPoint x: 615, startPoint y: 317, endPoint x: 599, endPoint y: 315, distance: 16.2
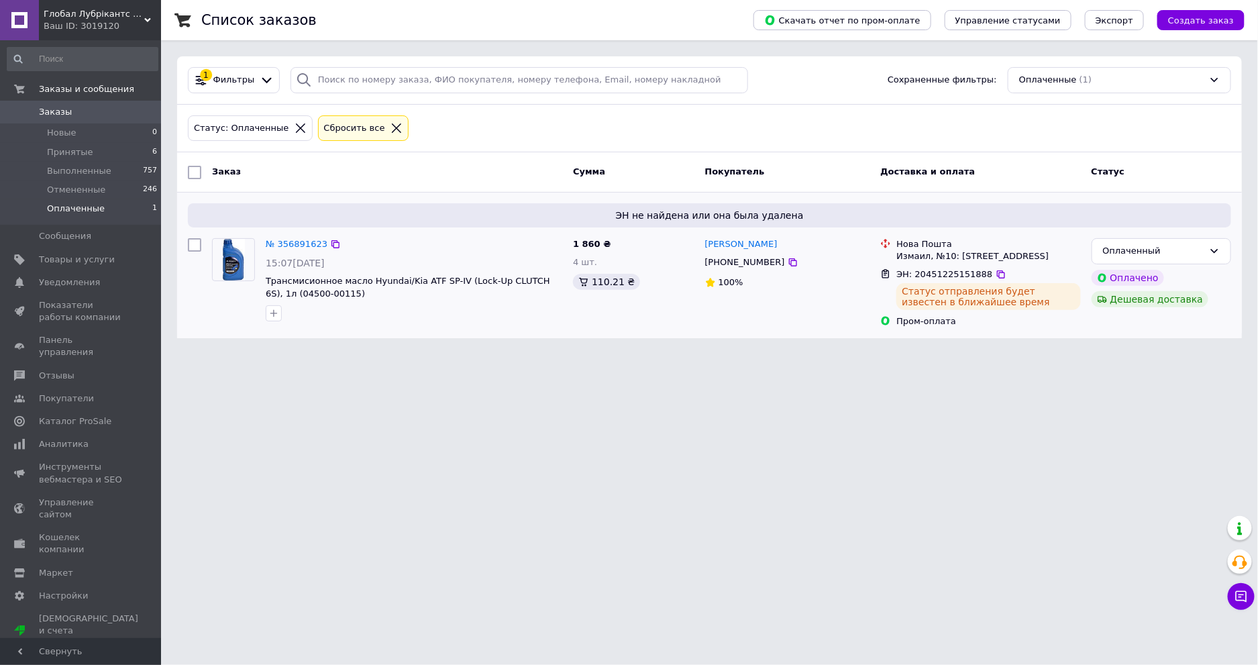
click at [599, 315] on div "1 860 ₴ 4 шт. 110.21 ₴" at bounding box center [634, 283] width 132 height 100
drag, startPoint x: 635, startPoint y: 313, endPoint x: 598, endPoint y: 313, distance: 36.9
click at [598, 313] on div "1 860 ₴ 4 шт. 110.21 ₴" at bounding box center [634, 283] width 132 height 100
drag, startPoint x: 619, startPoint y: 317, endPoint x: 599, endPoint y: 313, distance: 20.4
click at [599, 313] on div "1 860 ₴ 4 шт. 110.21 ₴" at bounding box center [634, 283] width 132 height 100
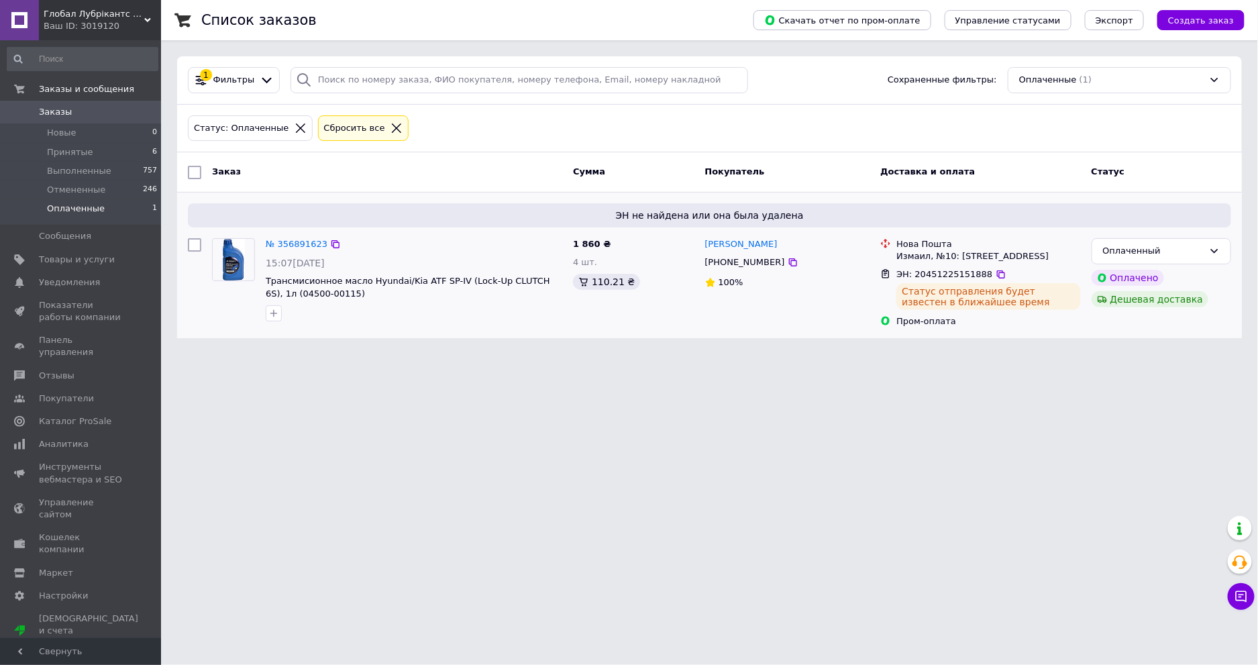
click at [607, 310] on div "1 860 ₴ 4 шт. 110.21 ₴" at bounding box center [634, 283] width 132 height 100
drag, startPoint x: 612, startPoint y: 310, endPoint x: 601, endPoint y: 313, distance: 11.1
click at [601, 313] on div "1 860 ₴ 4 шт. 110.21 ₴" at bounding box center [634, 283] width 132 height 100
click at [607, 315] on div "1 860 ₴ 4 шт. 110.21 ₴" at bounding box center [634, 283] width 132 height 100
drag, startPoint x: 611, startPoint y: 315, endPoint x: 602, endPoint y: 313, distance: 9.6
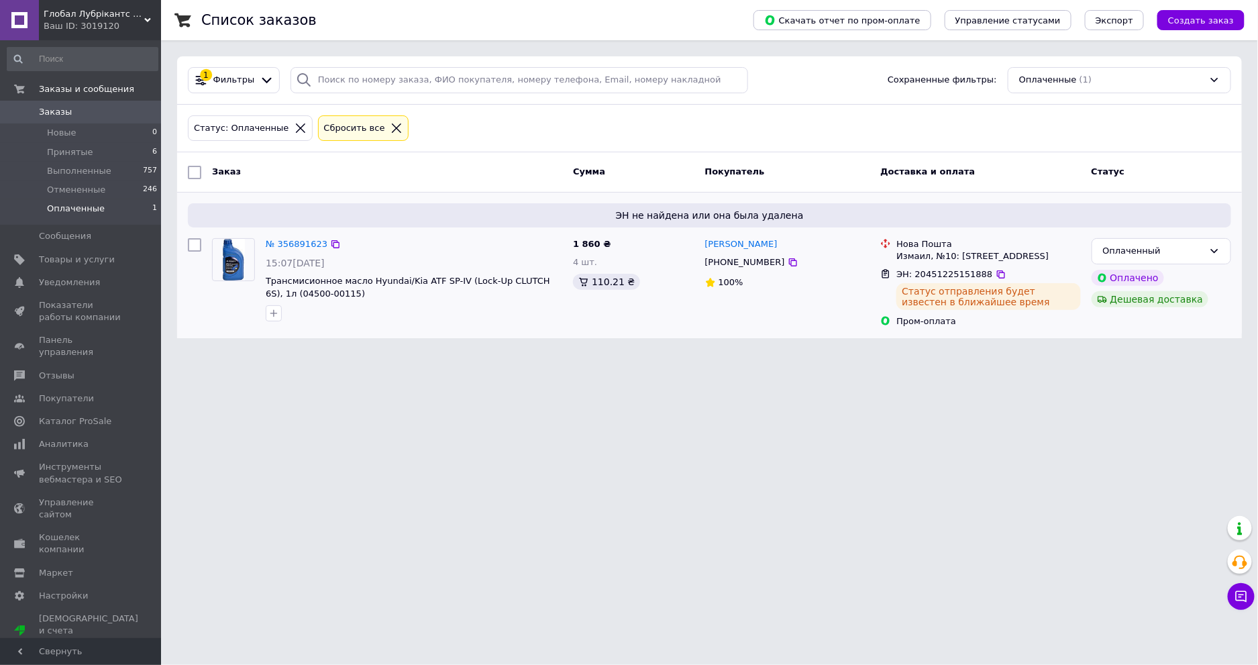
click at [602, 313] on div "1 860 ₴ 4 шт. 110.21 ₴" at bounding box center [634, 283] width 132 height 100
drag, startPoint x: 615, startPoint y: 313, endPoint x: 597, endPoint y: 314, distance: 18.1
click at [596, 314] on div "1 860 ₴ 4 шт. 110.21 ₴" at bounding box center [634, 283] width 132 height 100
drag, startPoint x: 613, startPoint y: 313, endPoint x: 601, endPoint y: 313, distance: 12.1
click at [601, 313] on div "1 860 ₴ 4 шт. 110.21 ₴" at bounding box center [634, 283] width 132 height 100
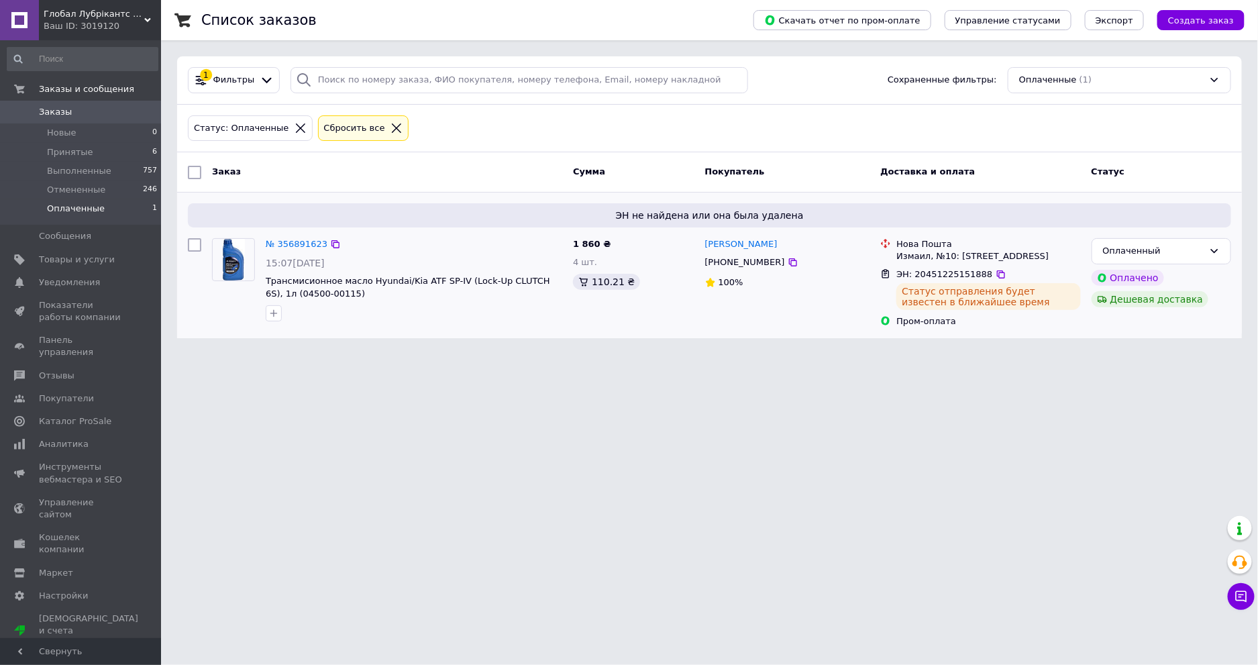
click at [605, 316] on div "1 860 ₴ 4 шт. 110.21 ₴" at bounding box center [634, 283] width 132 height 100
click at [605, 314] on div "1 860 ₴ 4 шт. 110.21 ₴" at bounding box center [634, 283] width 132 height 100
click at [605, 313] on div "1 860 ₴ 4 шт. 110.21 ₴" at bounding box center [634, 283] width 132 height 100
drag, startPoint x: 615, startPoint y: 313, endPoint x: 605, endPoint y: 313, distance: 10.7
click at [605, 313] on div "1 860 ₴ 4 шт. 110.21 ₴" at bounding box center [634, 283] width 132 height 100
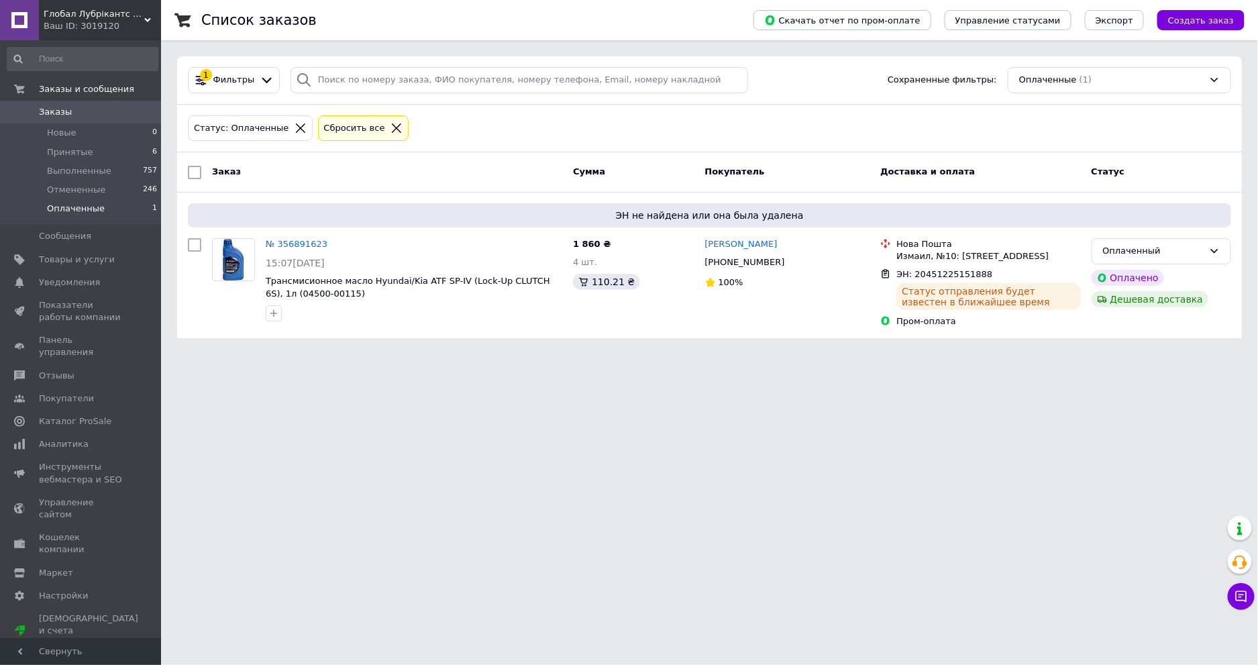
drag, startPoint x: 524, startPoint y: 446, endPoint x: 340, endPoint y: 405, distance: 187.6
click at [357, 354] on html "Глобал Лубрікантс Україна Ваш ID: 3019120 Сайт Глобал Лубрікантс Україна Кабине…" at bounding box center [629, 177] width 1258 height 354
drag, startPoint x: 226, startPoint y: 384, endPoint x: 195, endPoint y: 385, distance: 30.9
click at [195, 354] on html "Глобал Лубрікантс Україна Ваш ID: 3019120 Сайт Глобал Лубрікантс Україна Кабине…" at bounding box center [629, 177] width 1258 height 354
drag, startPoint x: 181, startPoint y: 386, endPoint x: 175, endPoint y: 391, distance: 8.2
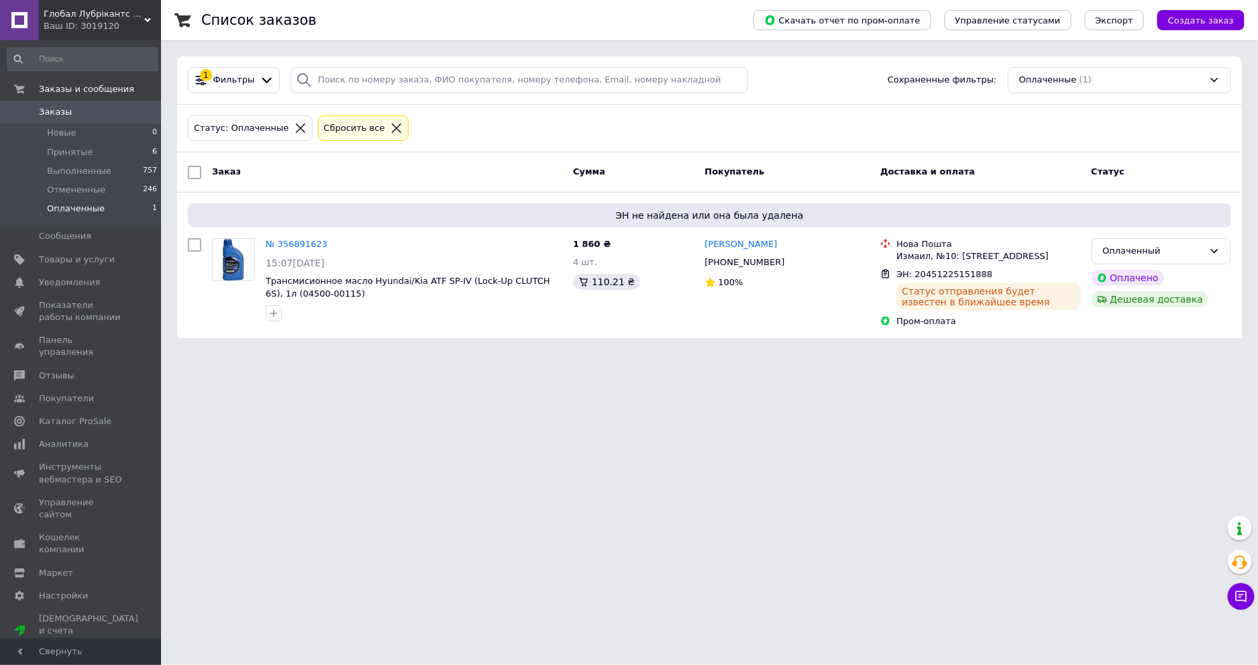
click at [176, 354] on html "Глобал Лубрікантс Україна Ваш ID: 3019120 Сайт Глобал Лубрікантс Україна Кабине…" at bounding box center [629, 177] width 1258 height 354
drag, startPoint x: 239, startPoint y: 378, endPoint x: 195, endPoint y: 385, distance: 44.1
click at [195, 354] on html "Глобал Лубрікантс Україна Ваш ID: 3019120 Сайт Глобал Лубрікантс Україна Кабине…" at bounding box center [629, 177] width 1258 height 354
click at [1181, 254] on div "Оплаченный" at bounding box center [1153, 251] width 101 height 14
click at [1128, 276] on li "Принят" at bounding box center [1162, 279] width 138 height 25
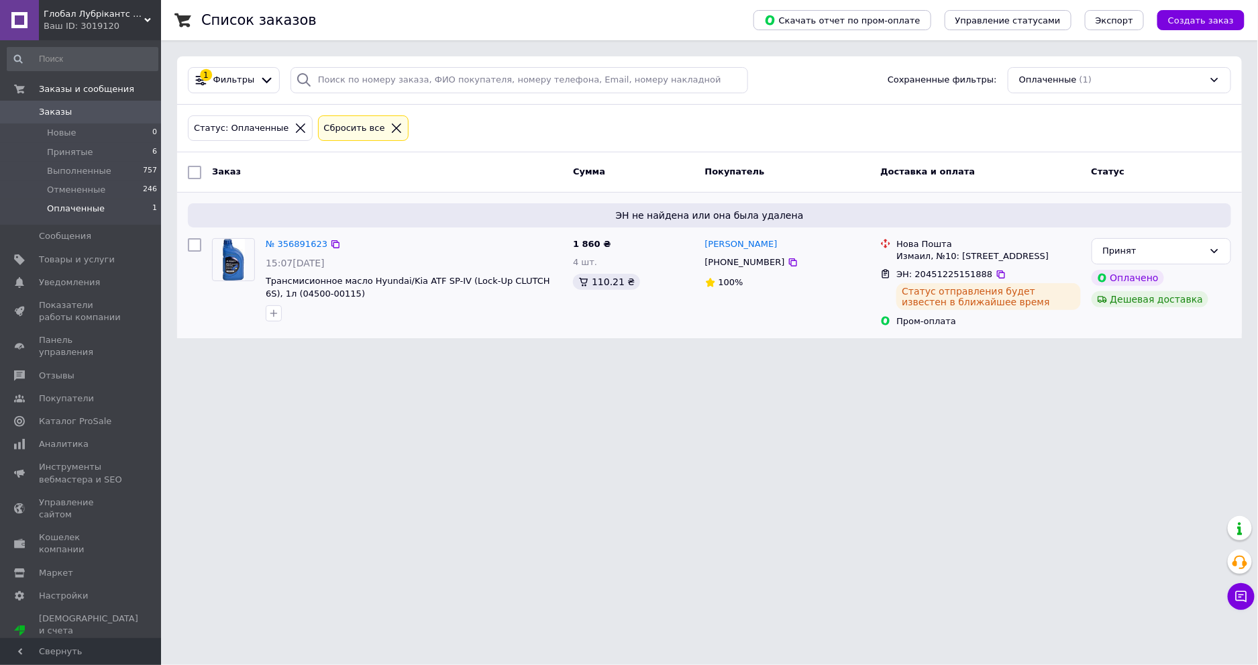
drag, startPoint x: 317, startPoint y: 336, endPoint x: 152, endPoint y: 277, distance: 175.6
click at [316, 336] on div "ЭН не найдена или она была удалена № 356891623 15:07, 12.08.2025 Трансмисионное…" at bounding box center [709, 266] width 1065 height 146
click at [75, 150] on span "Принятые" at bounding box center [70, 152] width 46 height 12
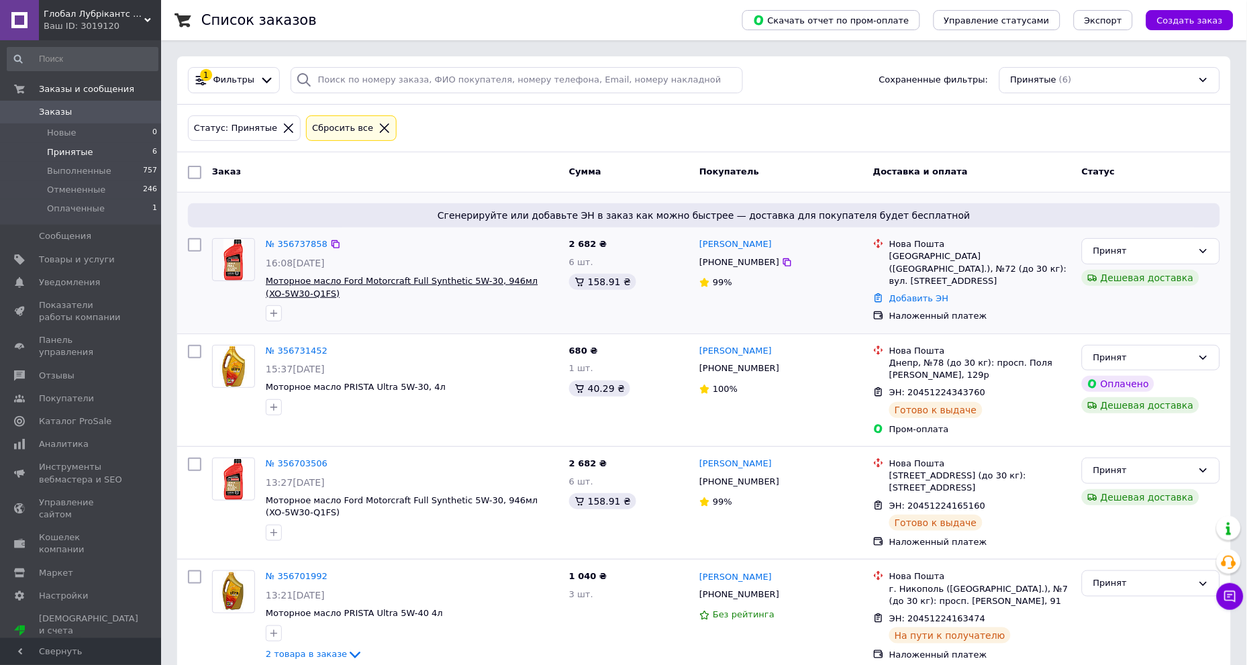
click at [329, 279] on span "Моторное масло Ford Motorcraft Full Synthetic 5W-30, 946мл (XO-5W30-Q1FS)" at bounding box center [402, 287] width 272 height 23
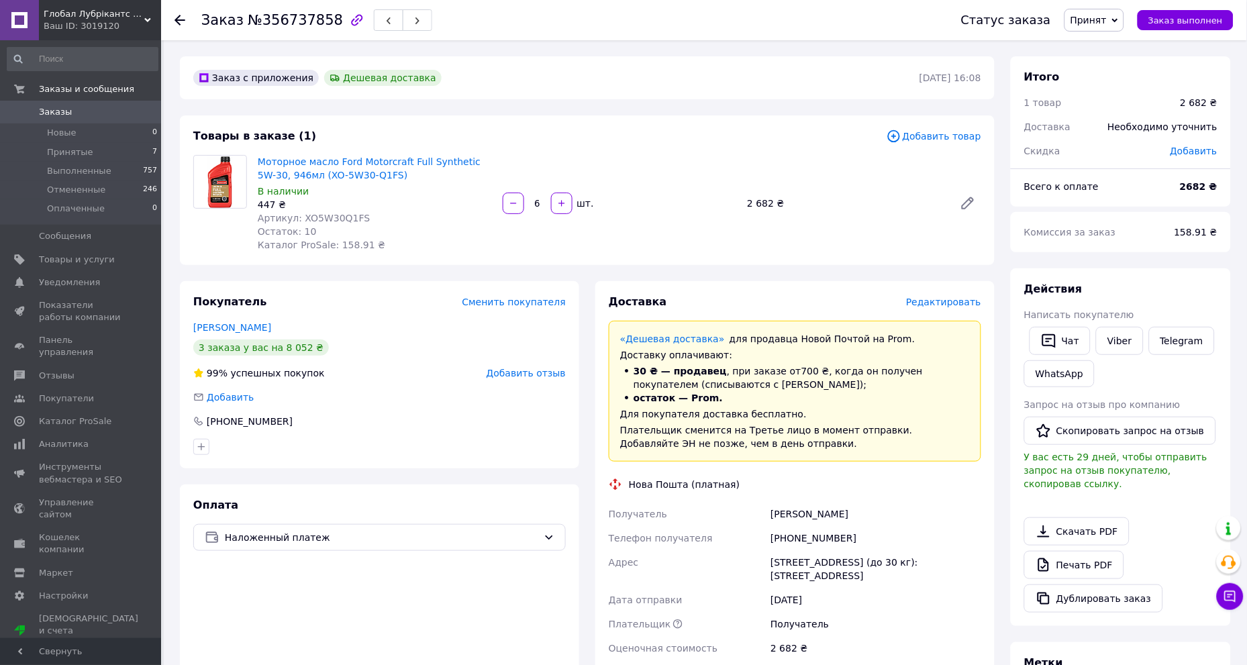
drag, startPoint x: 667, startPoint y: 270, endPoint x: 642, endPoint y: 270, distance: 25.5
click at [636, 270] on div "Заказ с приложения Дешевая доставка 11.08.2025 | 16:08 Товары в заказе (1) Доба…" at bounding box center [587, 543] width 831 height 975
click at [334, 217] on span "Артикул: XO5W30Q1FS" at bounding box center [314, 218] width 112 height 11
copy span "XO5W30Q1FS"
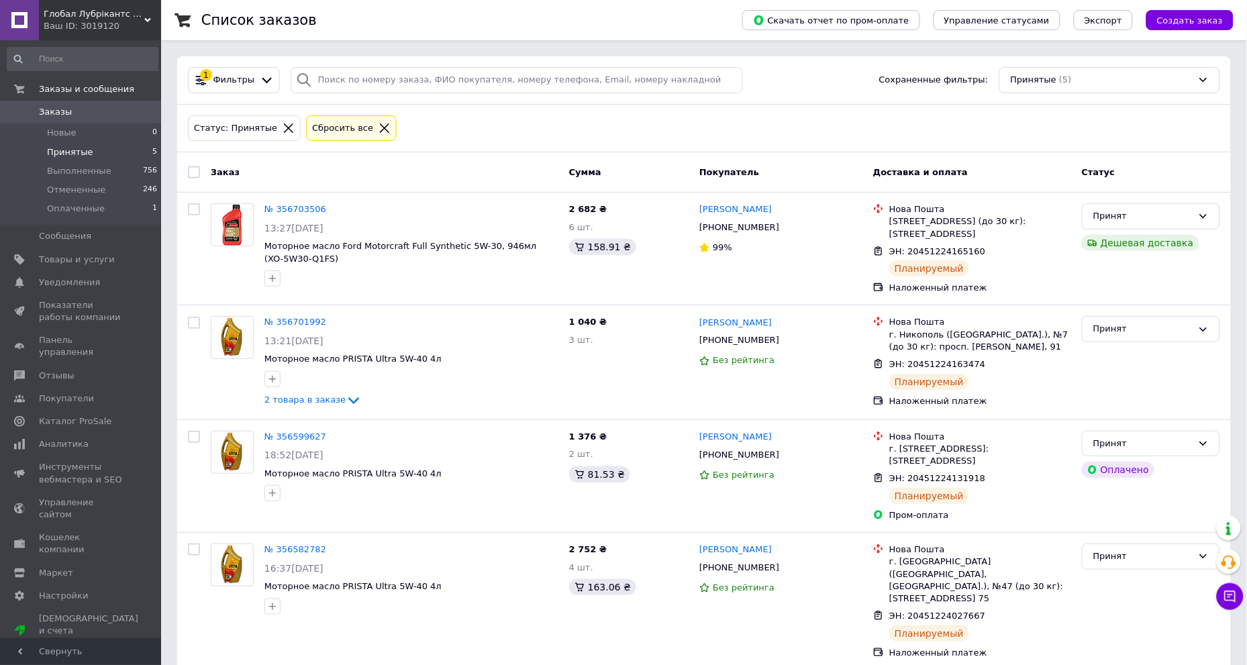
drag, startPoint x: 396, startPoint y: 176, endPoint x: 352, endPoint y: 168, distance: 44.2
click at [352, 168] on div "Заказ" at bounding box center [384, 171] width 358 height 23
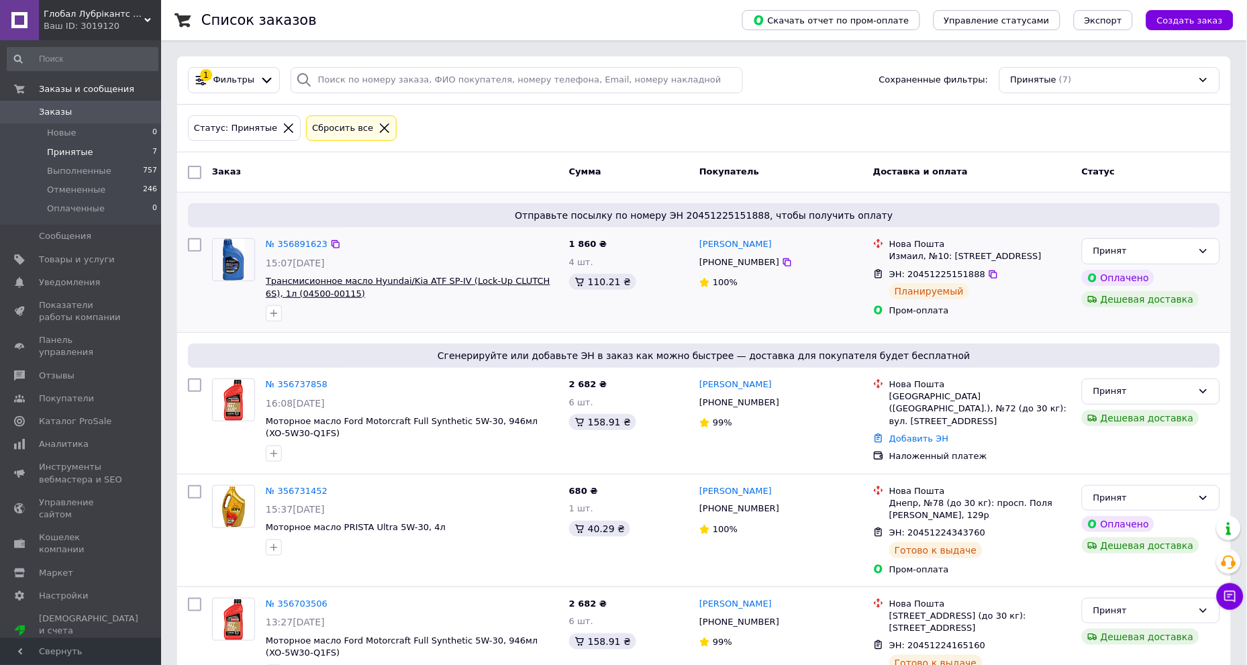
click at [342, 285] on span "Трансмисионное масло Hyundai/Kia ATF SP-IV (Lock-Up CLUTCH 6S), 1л (04500-00115)" at bounding box center [408, 287] width 285 height 23
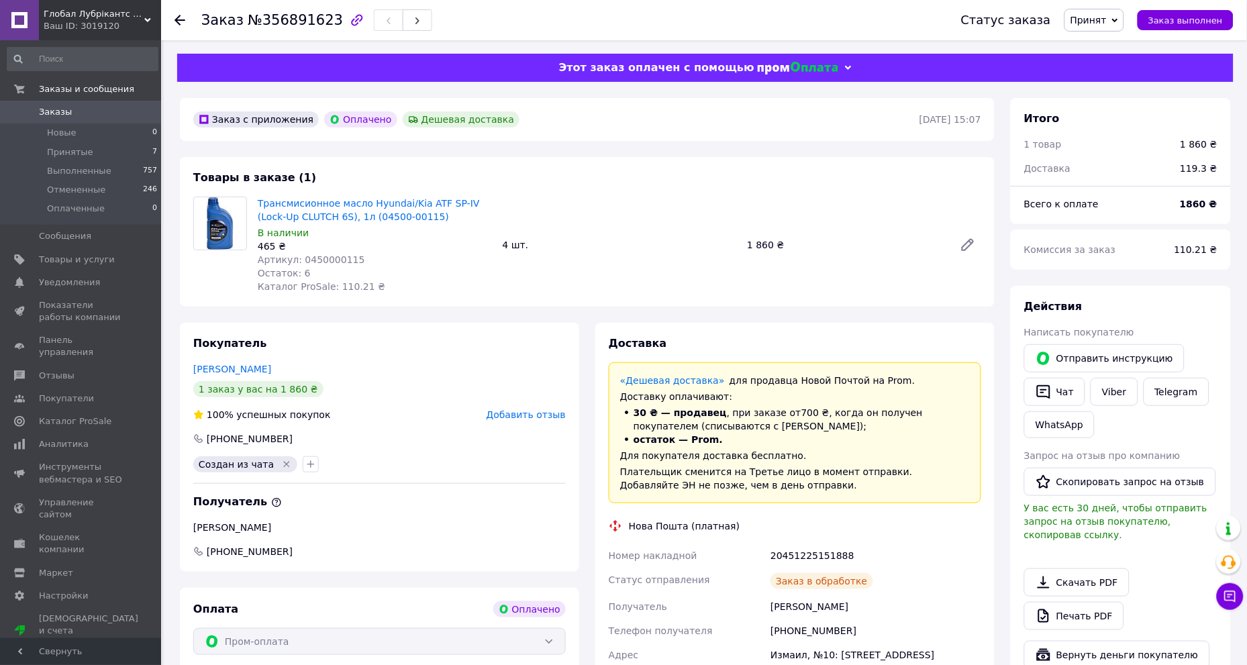
click at [312, 260] on span "Артикул: 0450000115" at bounding box center [311, 259] width 107 height 11
copy span "0450000115"
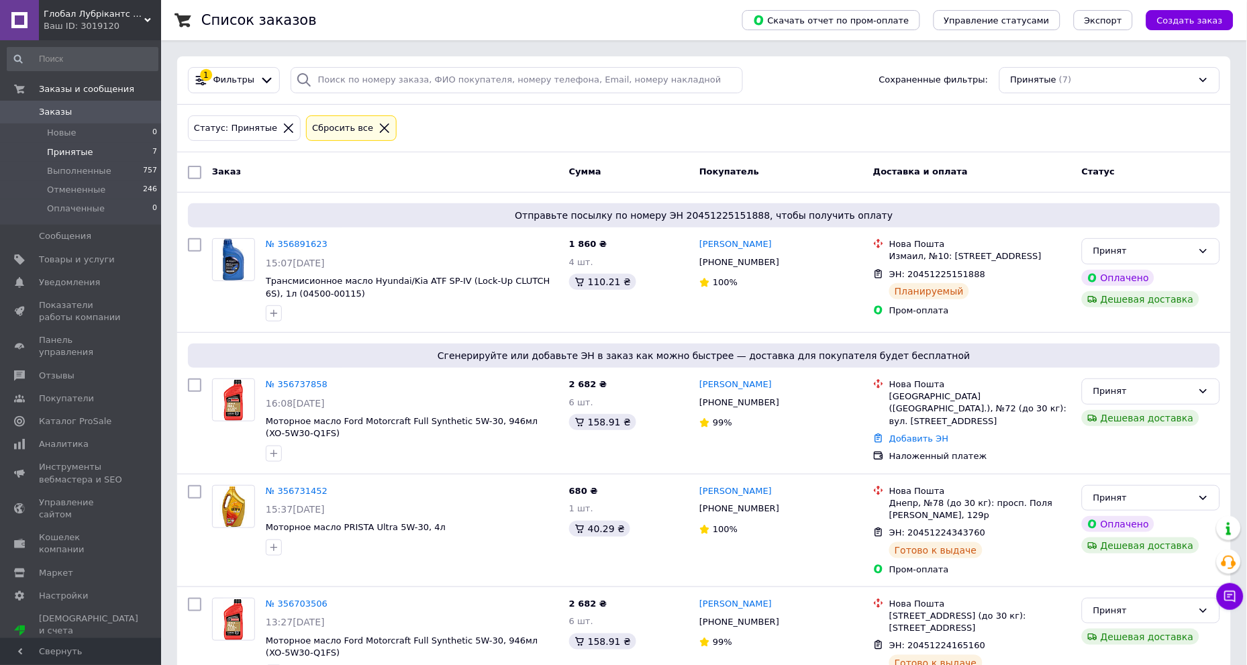
click at [415, 128] on div "Статус: Принятые Сбросить все" at bounding box center [704, 129] width 1038 height 32
drag, startPoint x: 466, startPoint y: 126, endPoint x: 399, endPoint y: 125, distance: 66.4
click at [397, 125] on div "Статус: Принятые Сбросить все" at bounding box center [704, 129] width 1038 height 32
drag, startPoint x: 421, startPoint y: 129, endPoint x: 398, endPoint y: 130, distance: 23.5
click at [398, 130] on div "Статус: Принятые Сбросить все" at bounding box center [704, 129] width 1038 height 32
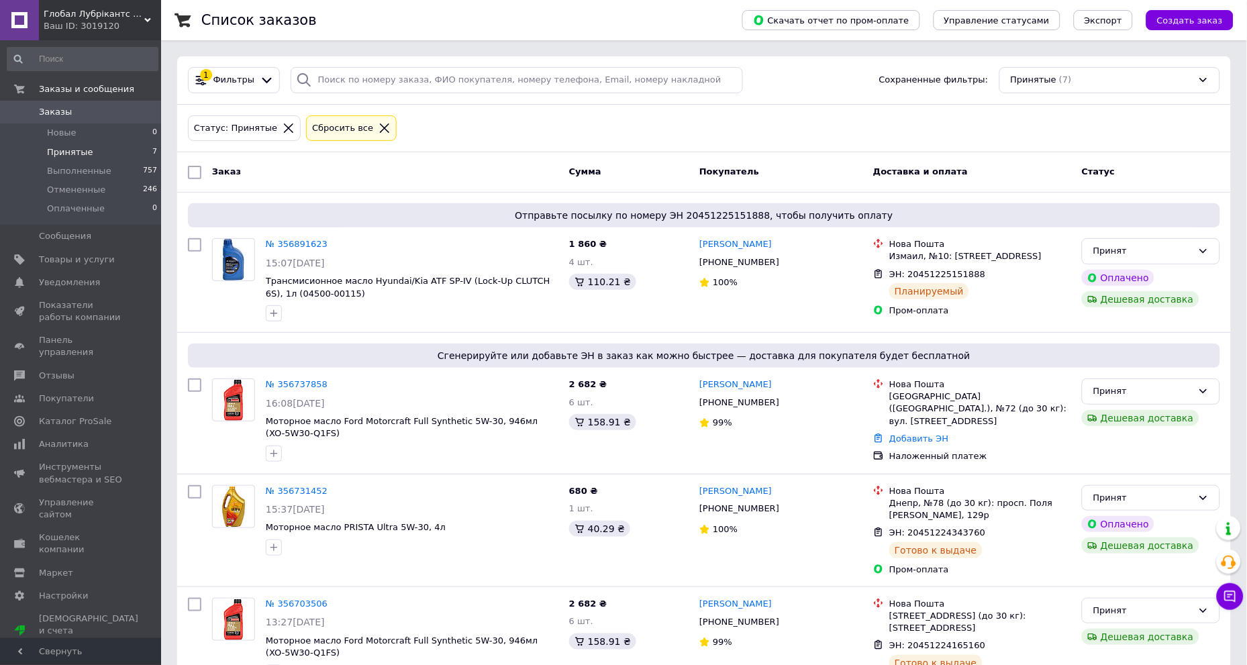
drag, startPoint x: 427, startPoint y: 130, endPoint x: 405, endPoint y: 130, distance: 21.5
click at [405, 130] on div "Статус: Принятые Сбросить все" at bounding box center [704, 129] width 1038 height 32
click at [407, 130] on div "Статус: Принятые Сбросить все" at bounding box center [704, 129] width 1038 height 32
drag, startPoint x: 431, startPoint y: 123, endPoint x: 405, endPoint y: 128, distance: 26.1
click at [403, 128] on div "Статус: Принятые Сбросить все" at bounding box center [704, 129] width 1038 height 32
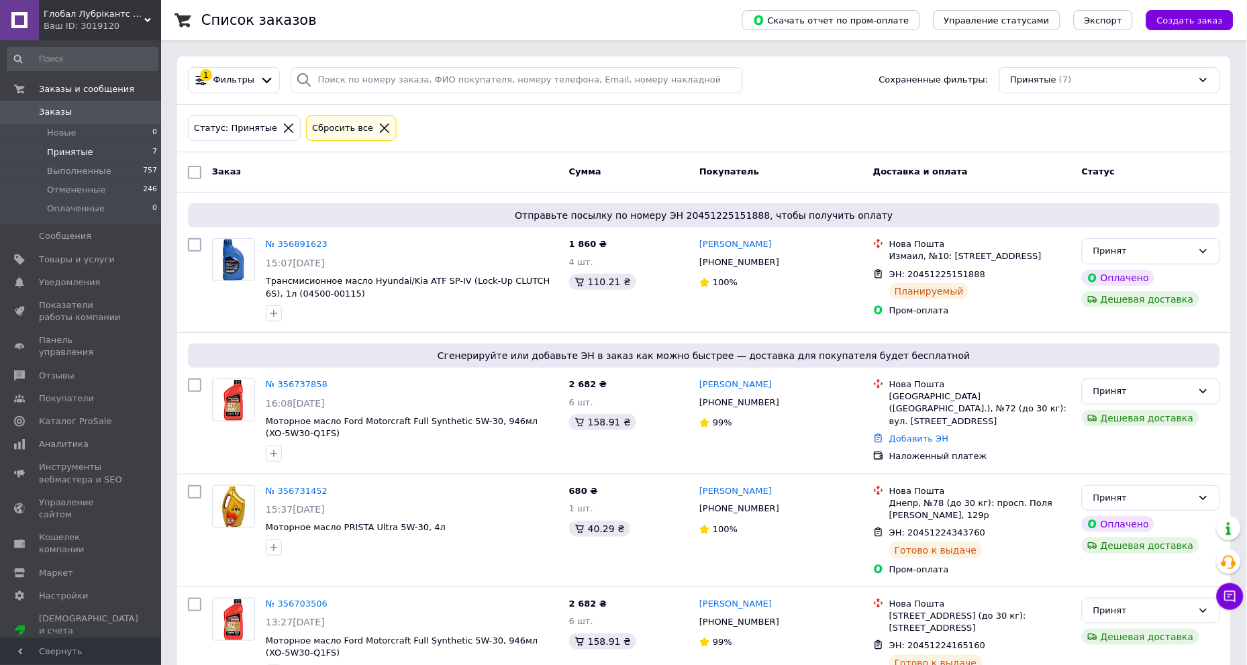
drag, startPoint x: 421, startPoint y: 130, endPoint x: 405, endPoint y: 131, distance: 15.5
click at [405, 131] on div "Статус: Принятые Сбросить все" at bounding box center [704, 129] width 1038 height 32
click at [927, 434] on link "Добавить ЭН" at bounding box center [918, 439] width 59 height 10
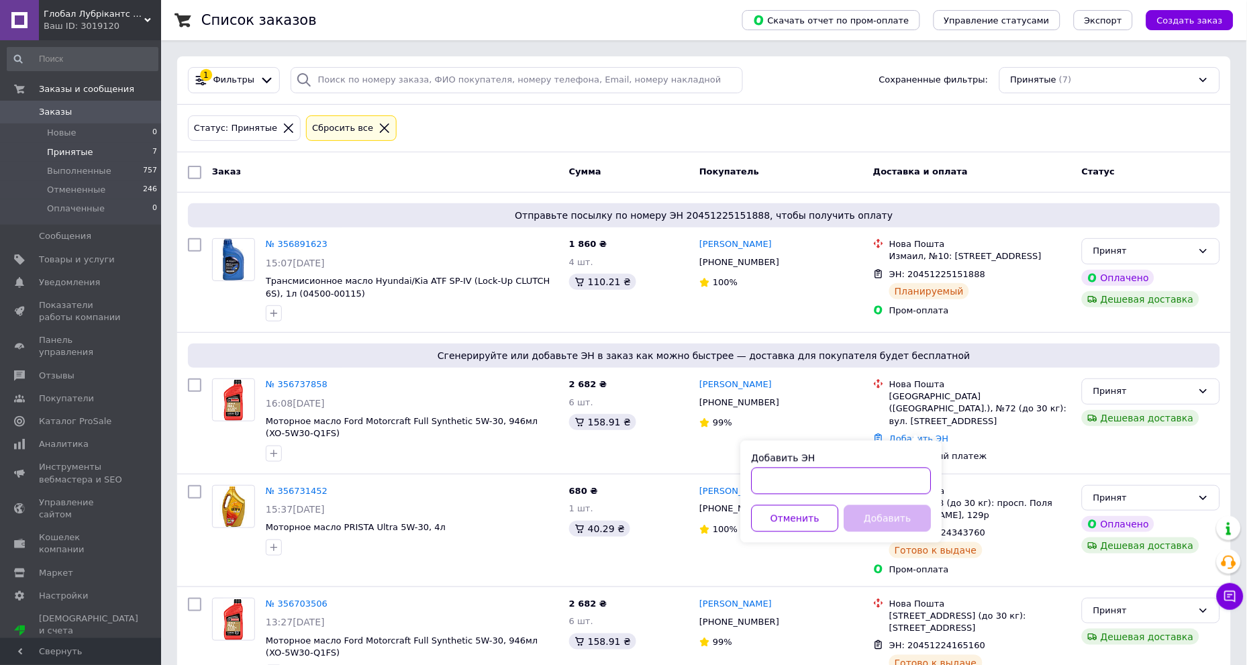
click at [840, 473] on input "Добавить ЭН" at bounding box center [842, 481] width 180 height 27
paste input "20451225193925"
type input "20451225193925"
click at [871, 519] on button "Добавить" at bounding box center [887, 518] width 87 height 27
